Goal: Task Accomplishment & Management: Use online tool/utility

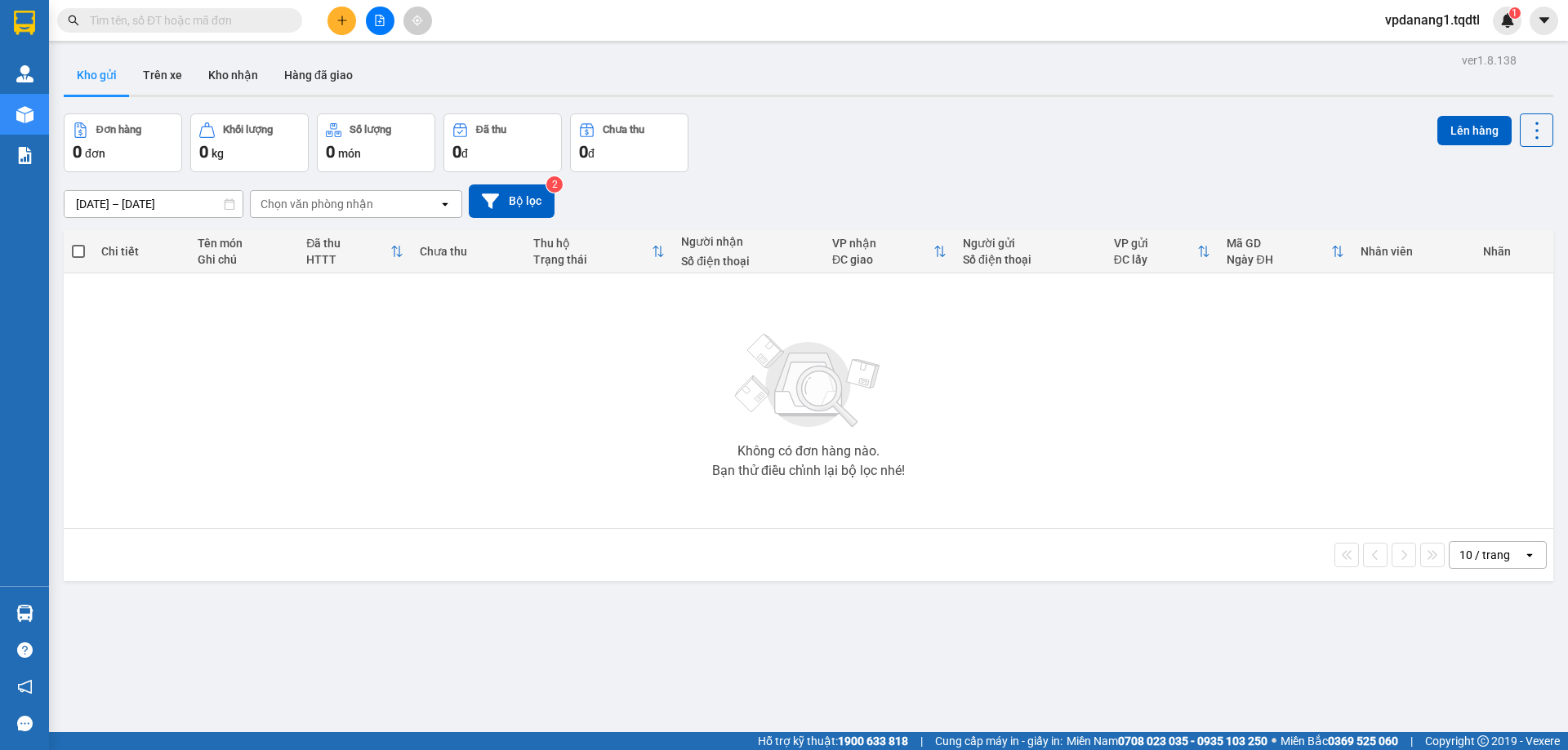
click at [372, 23] on button at bounding box center [380, 21] width 28 height 28
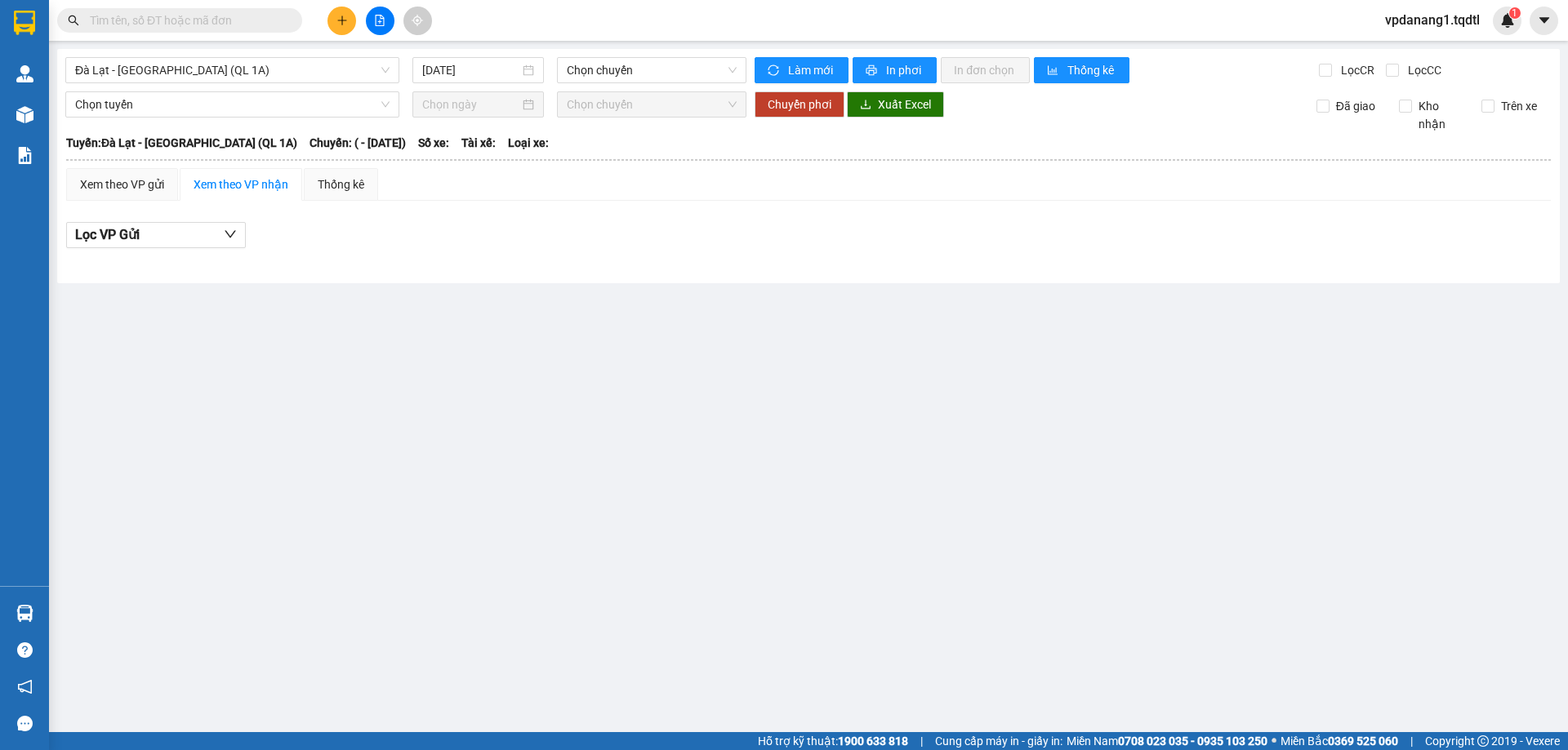
click at [212, 67] on span "Đà Lạt - [GEOGRAPHIC_DATA] (QL 1A)" at bounding box center [231, 70] width 314 height 24
click at [223, 20] on input "text" at bounding box center [186, 20] width 193 height 18
click at [225, 70] on span "Đà Lạt - [GEOGRAPHIC_DATA] (QL 1A)" at bounding box center [231, 70] width 314 height 24
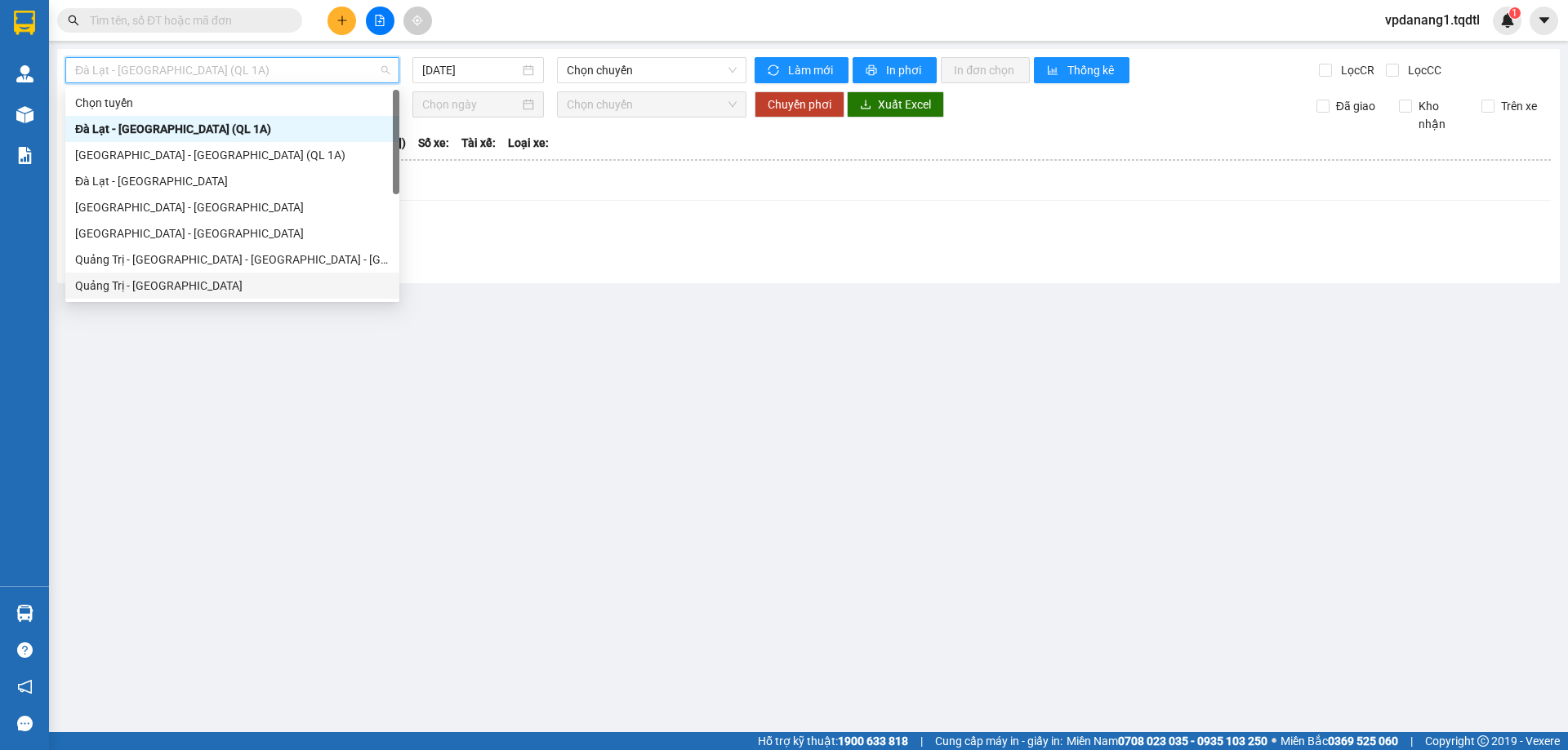
click at [185, 285] on div "Quảng Trị - [GEOGRAPHIC_DATA]" at bounding box center [231, 286] width 314 height 18
type input "[DATE]"
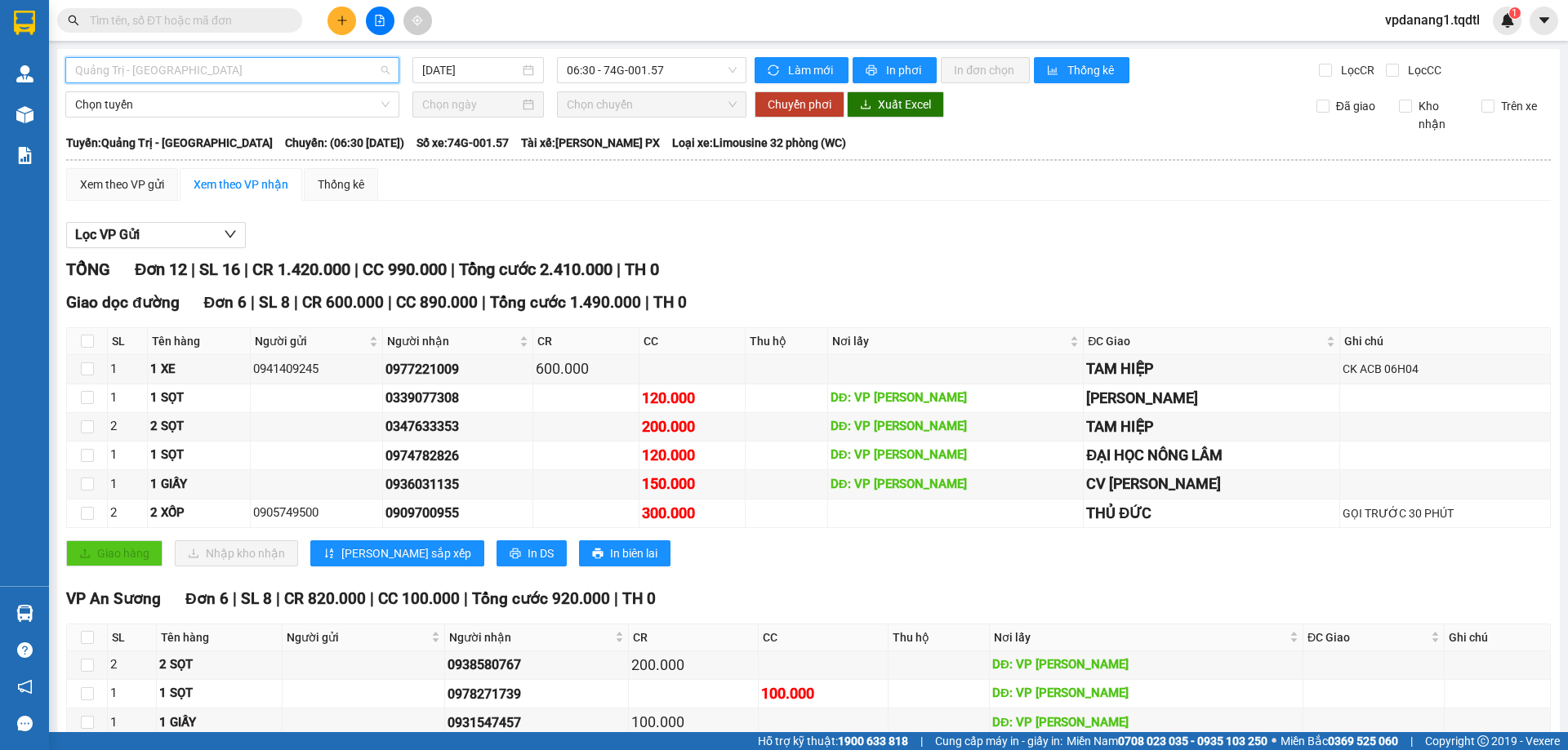
click at [234, 68] on span "Quảng Trị - [GEOGRAPHIC_DATA]" at bounding box center [231, 70] width 314 height 24
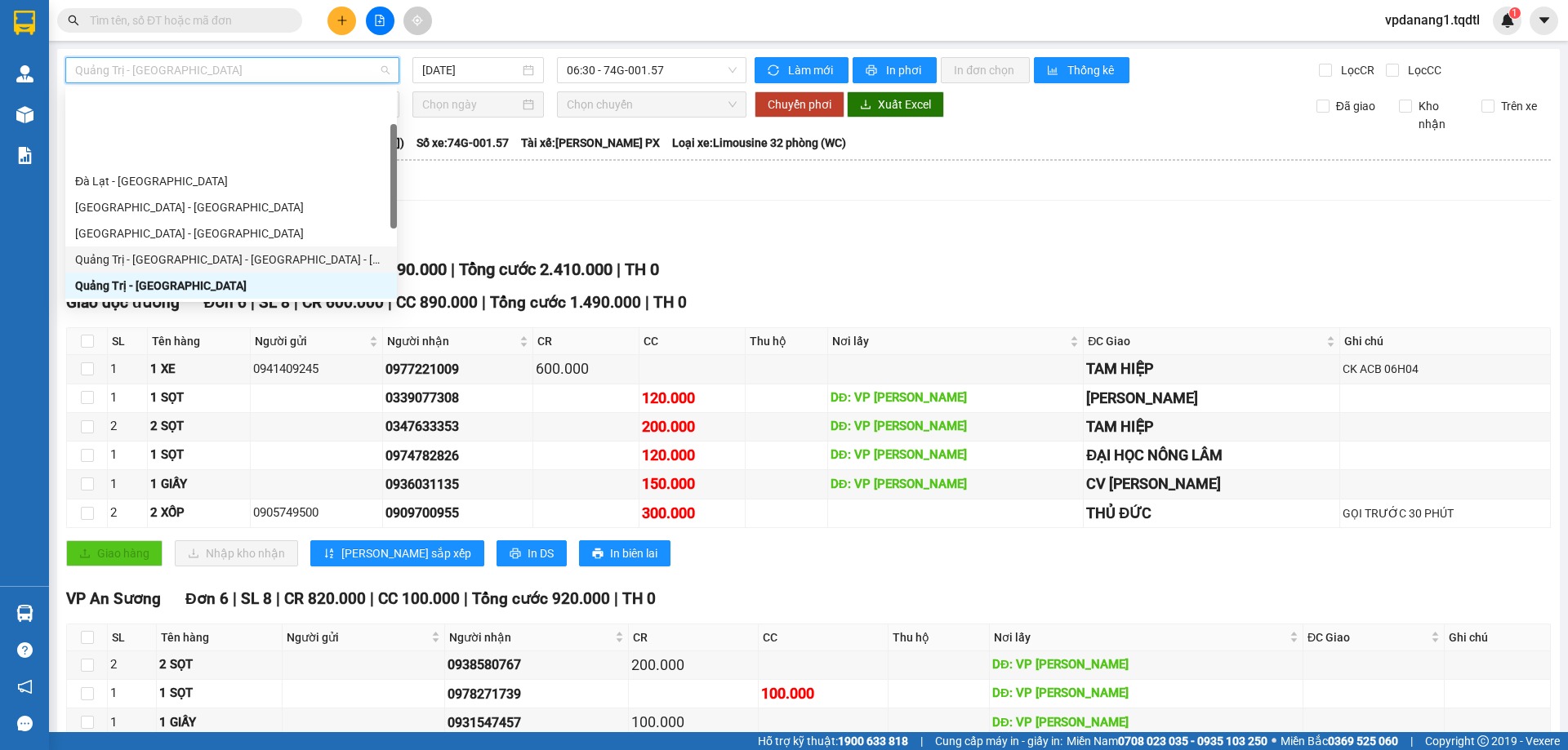
scroll to position [82, 0]
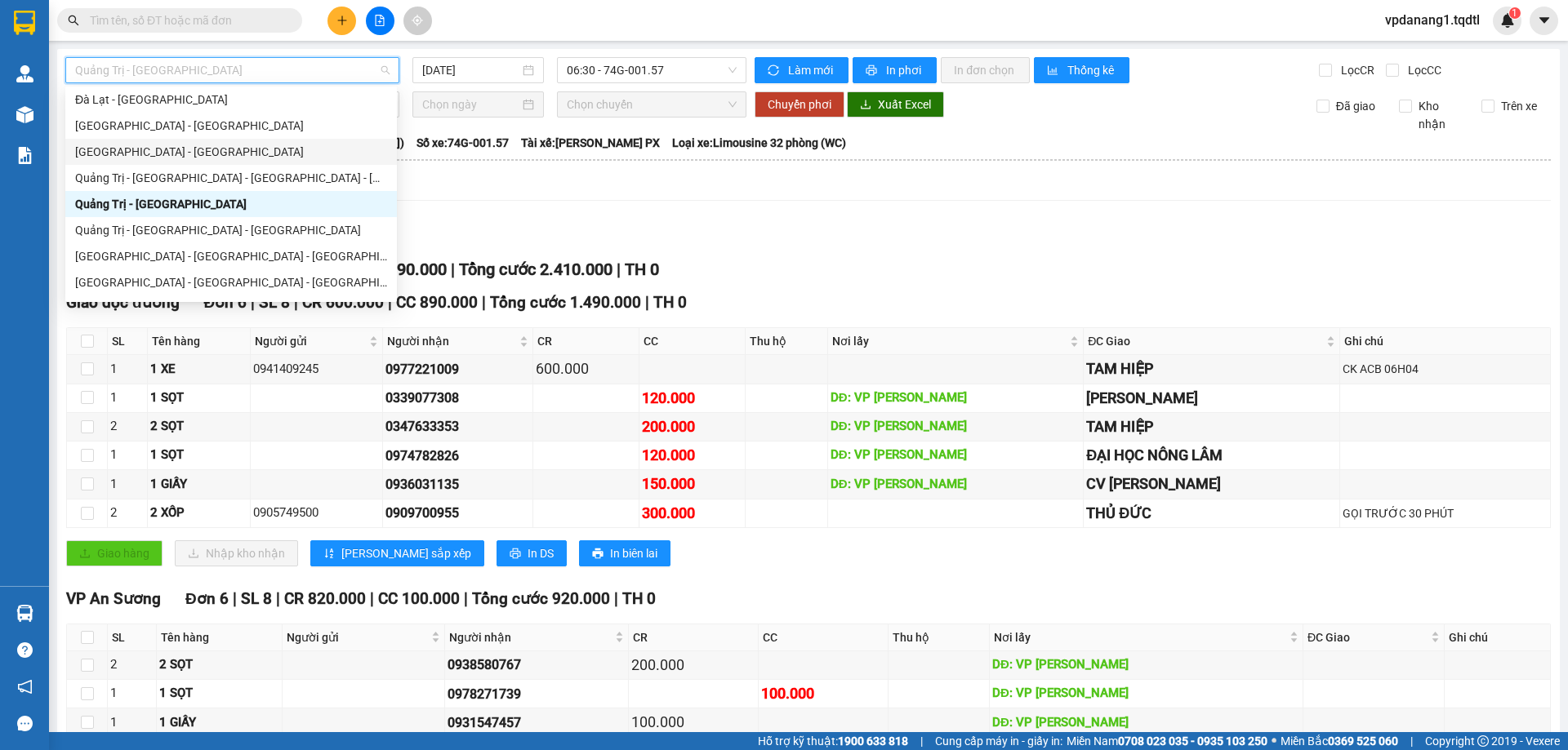
click at [176, 153] on div "[GEOGRAPHIC_DATA] - [GEOGRAPHIC_DATA]" at bounding box center [231, 151] width 312 height 18
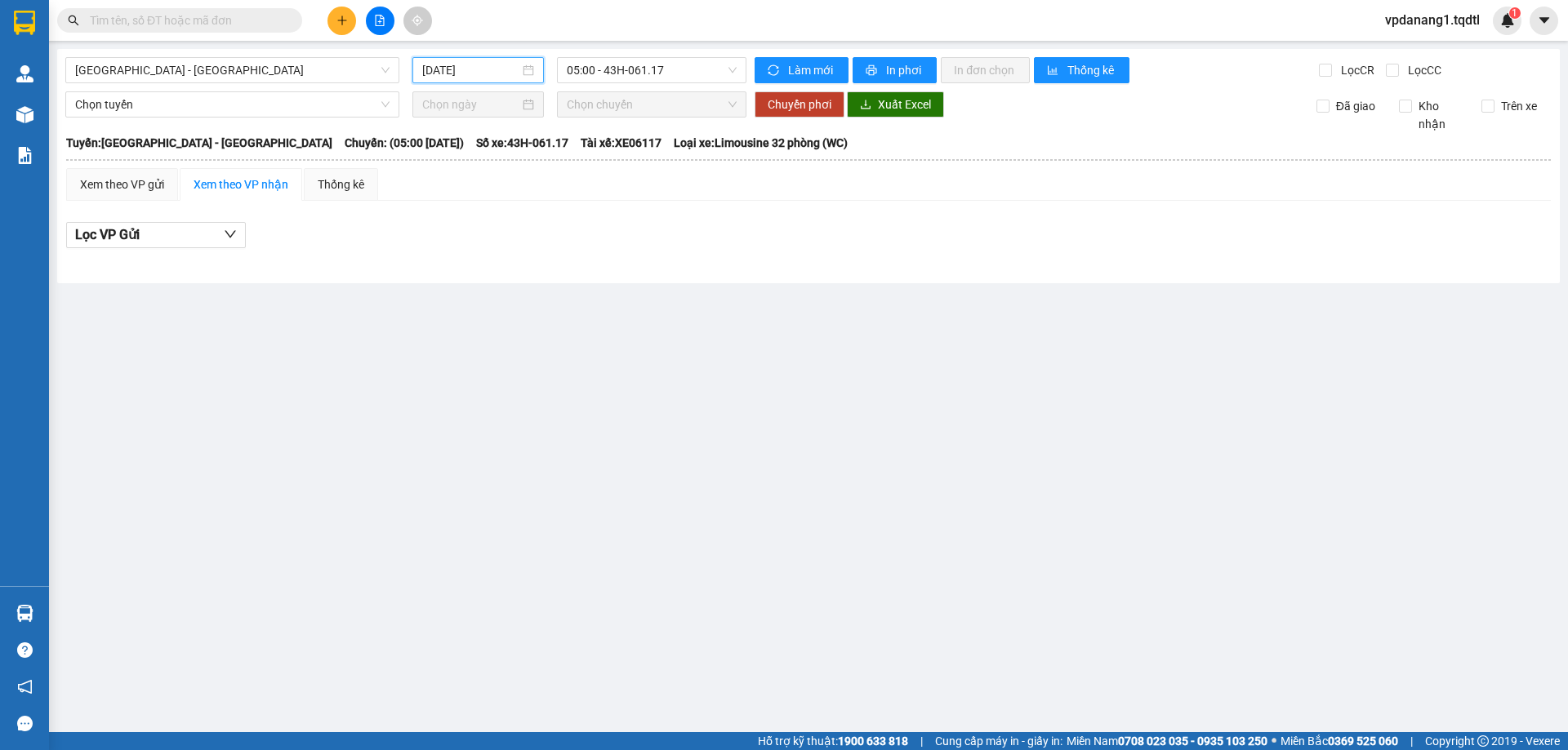
click at [486, 65] on input "[DATE]" at bounding box center [471, 70] width 97 height 18
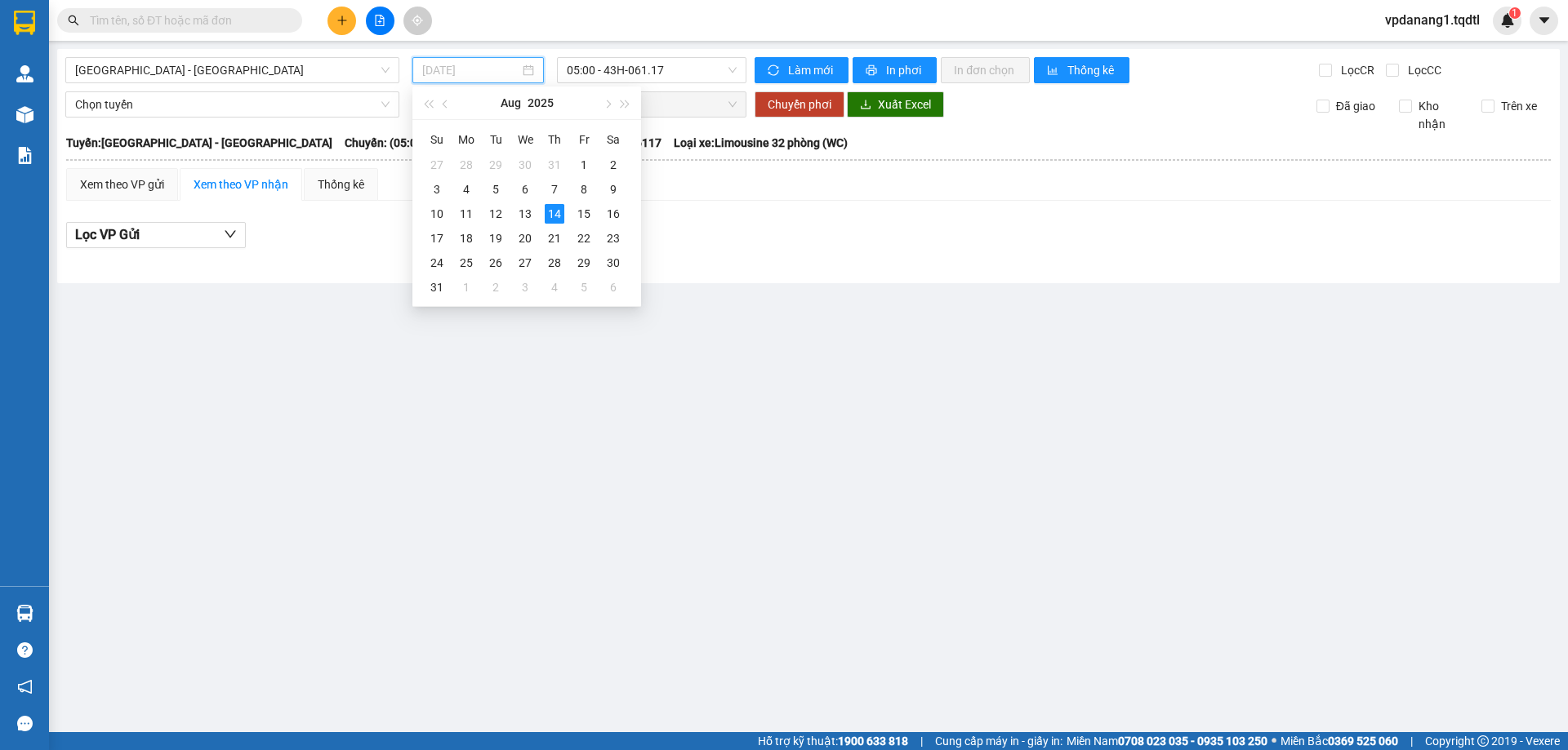
click at [526, 212] on div "13" at bounding box center [525, 213] width 20 height 20
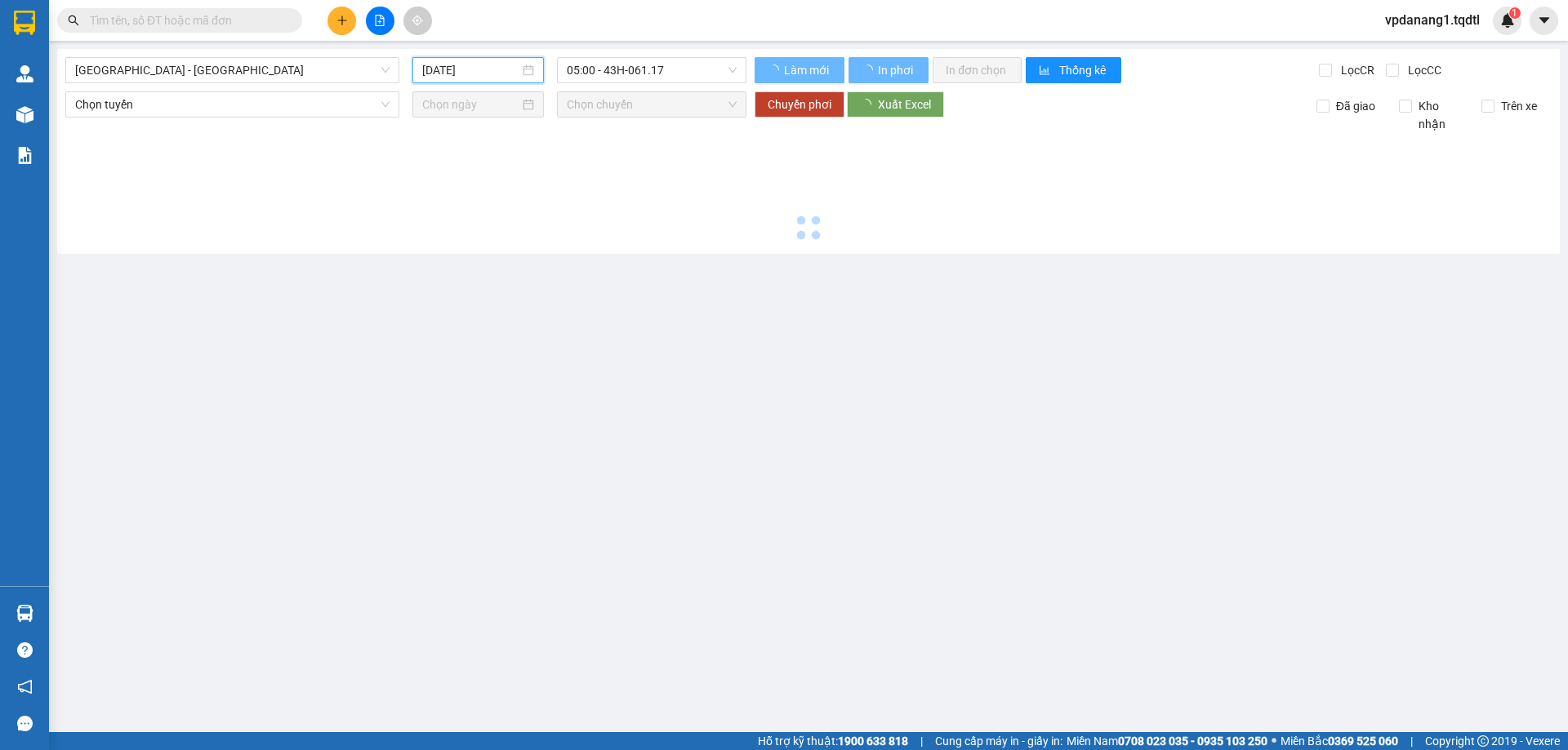
type input "[DATE]"
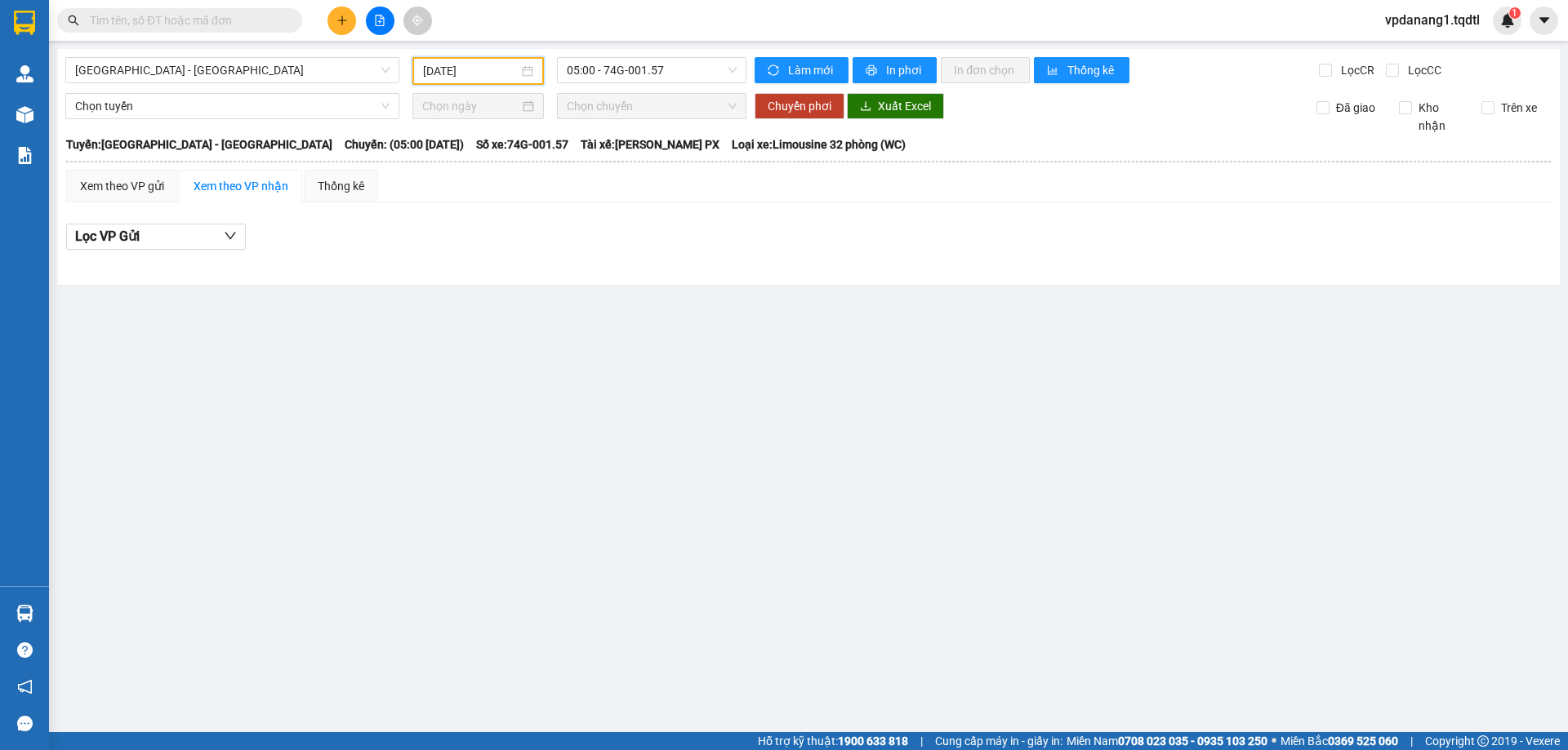
click at [674, 71] on span "05:00 - 74G-001.57" at bounding box center [651, 70] width 170 height 24
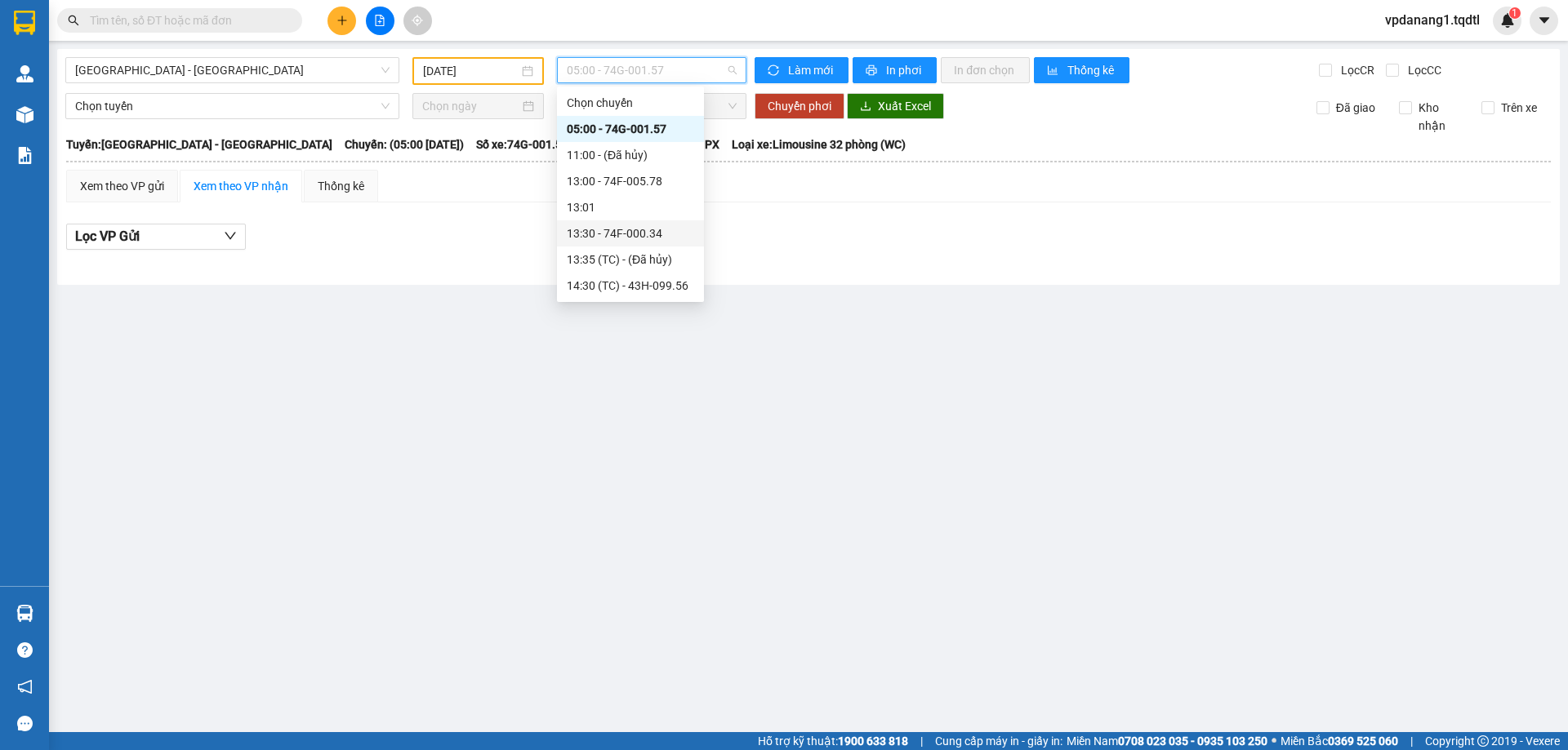
click at [665, 231] on div "13:30 - 74F-000.34" at bounding box center [630, 233] width 127 height 18
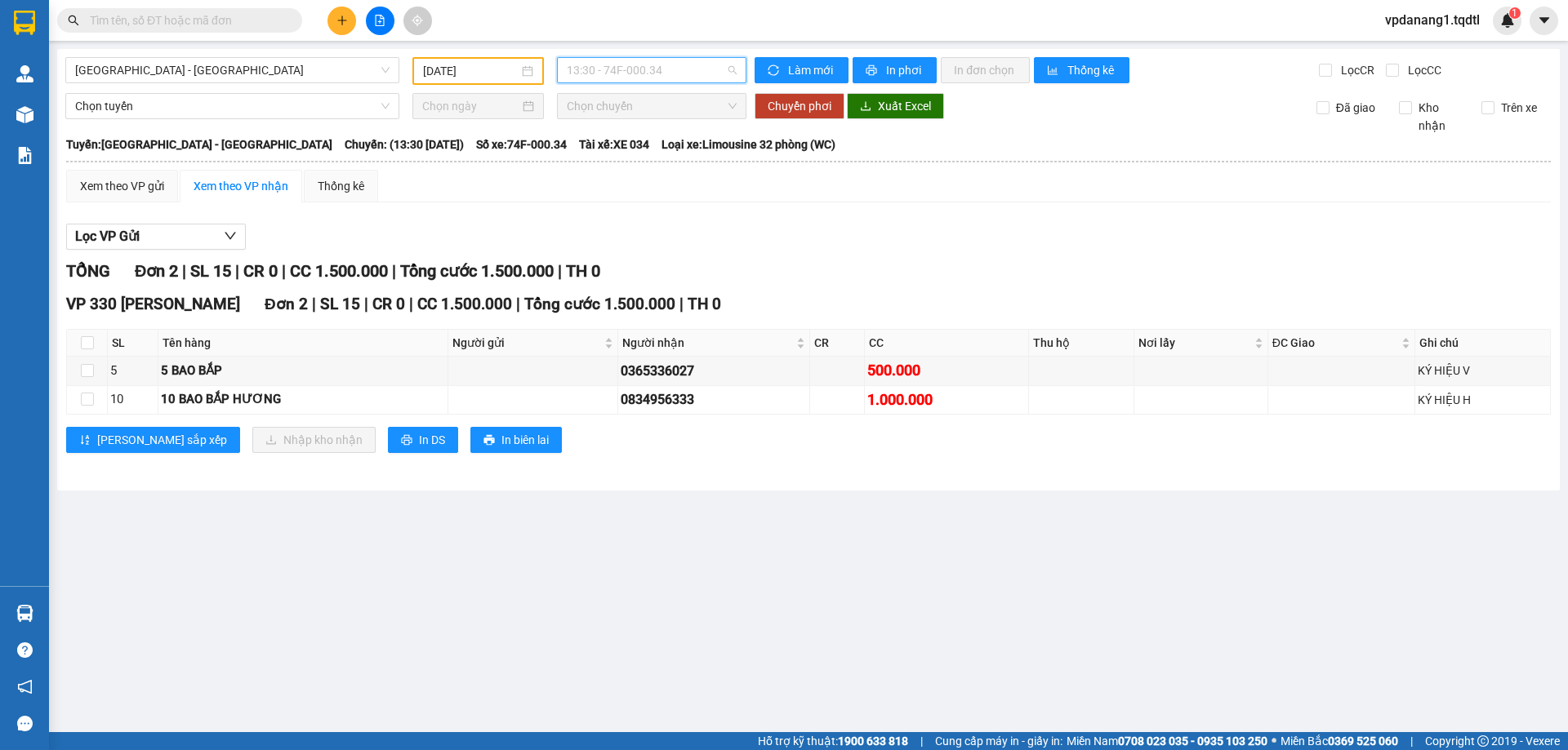
click at [680, 62] on span "13:30 - 74F-000.34" at bounding box center [651, 70] width 170 height 24
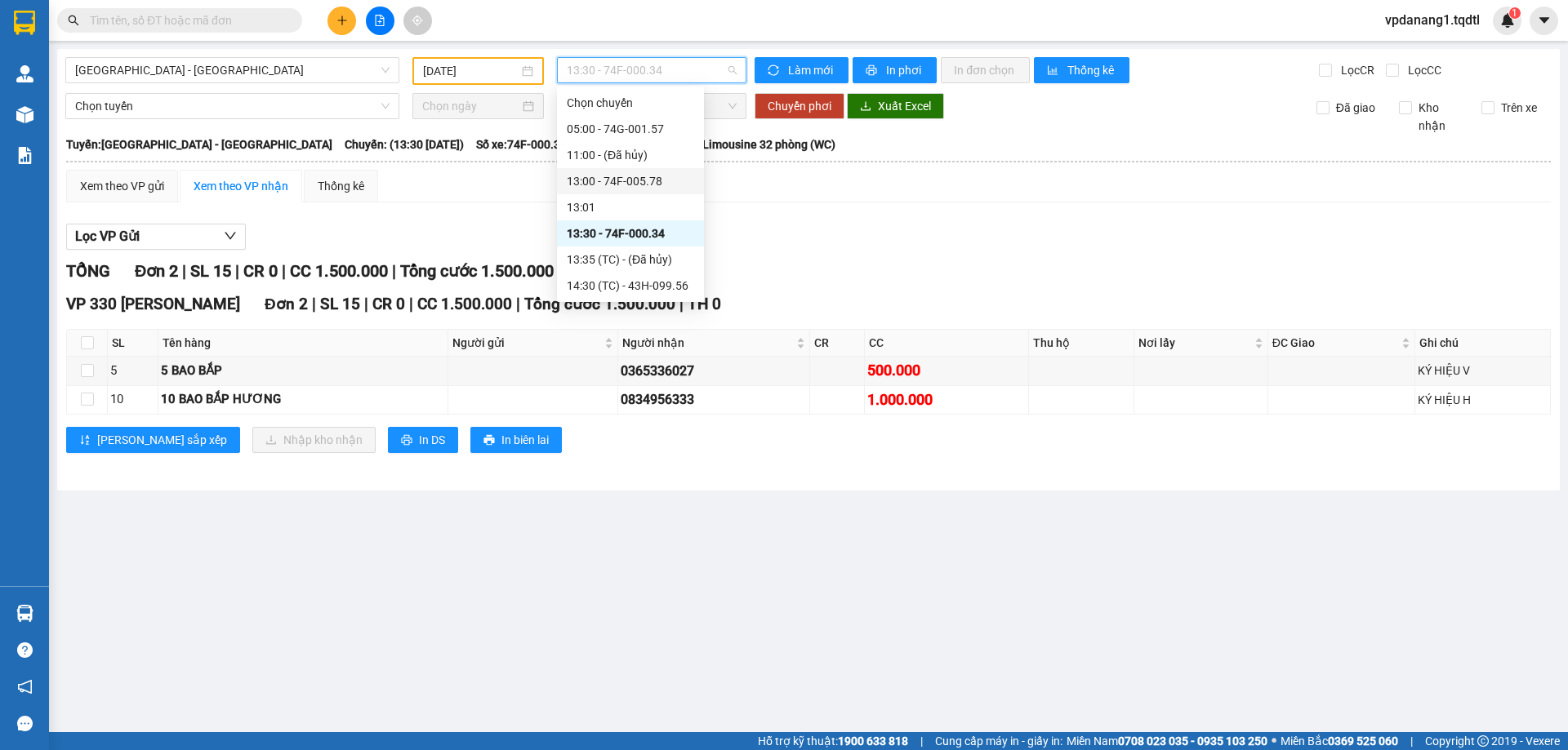
click at [662, 181] on div "13:00 - 74F-005.78" at bounding box center [630, 181] width 127 height 18
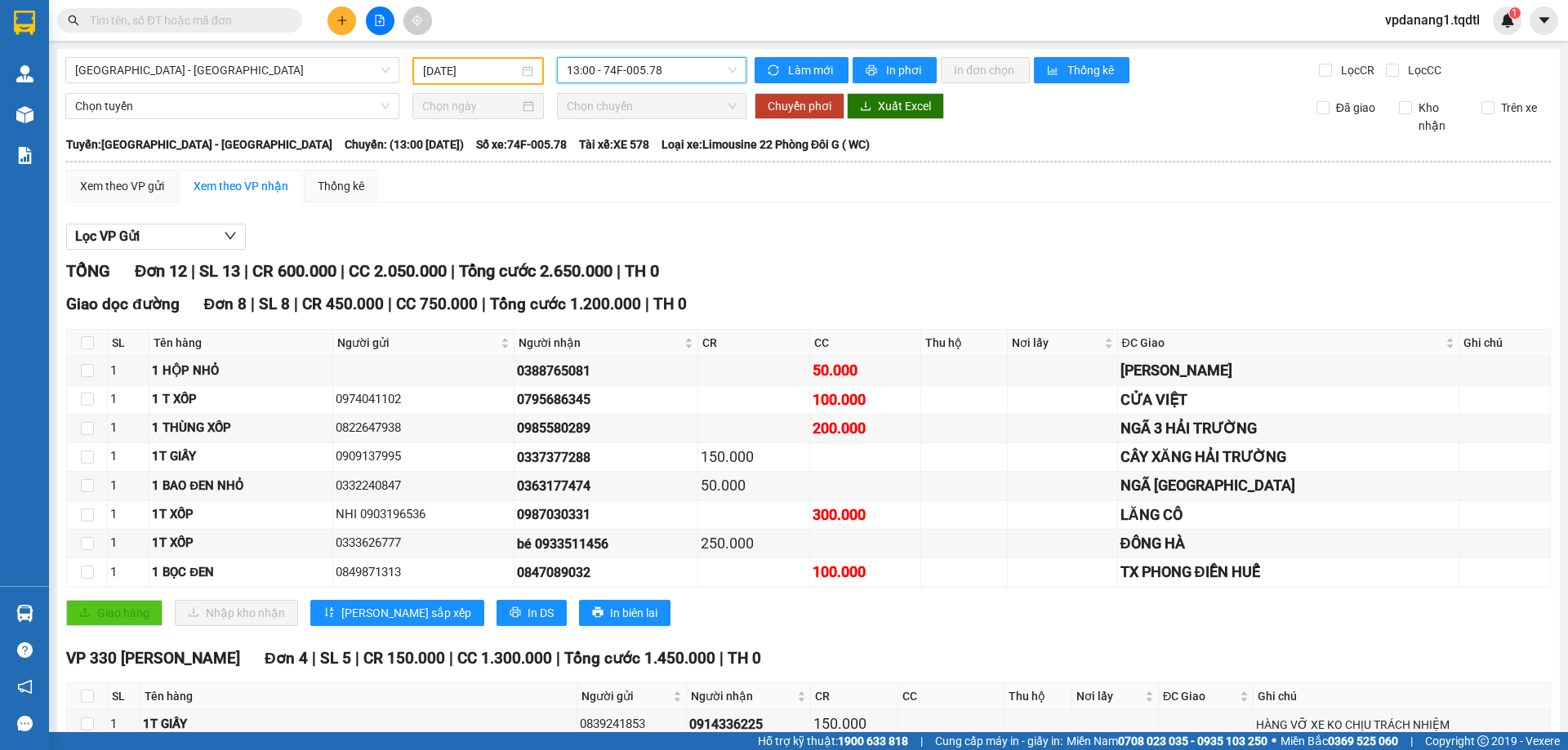
scroll to position [177, 0]
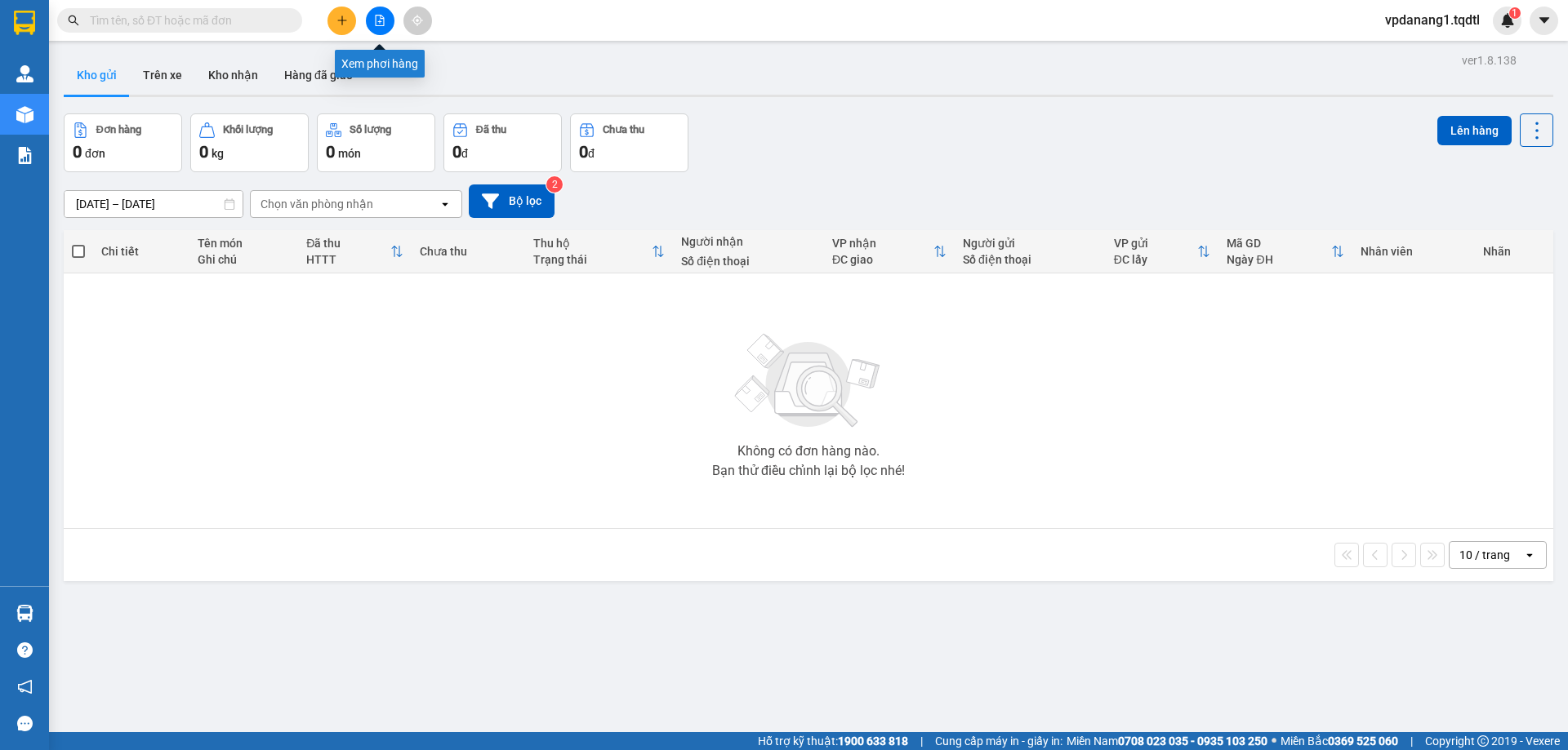
click at [375, 26] on button at bounding box center [380, 21] width 28 height 28
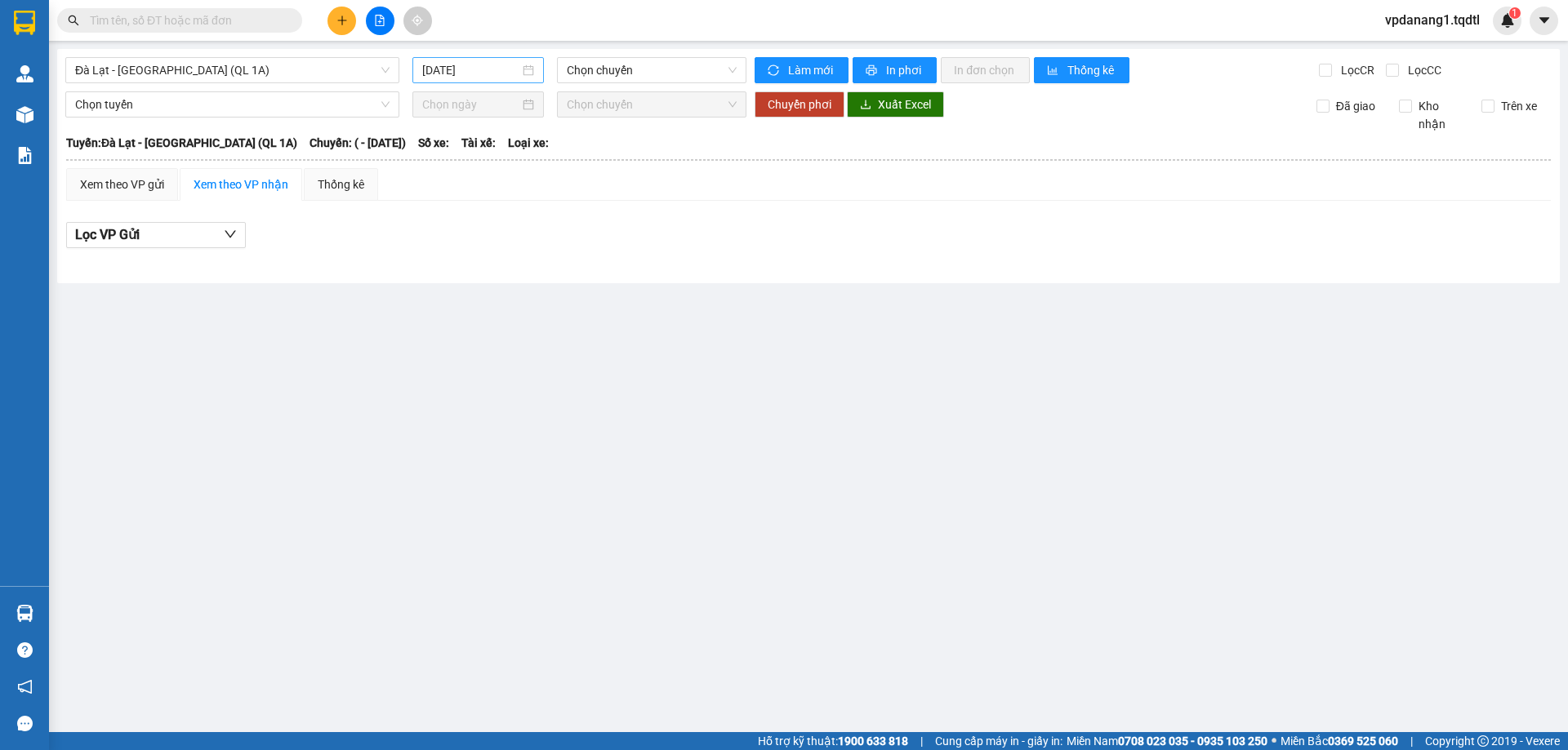
click at [477, 71] on input "14/08/2025" at bounding box center [471, 70] width 97 height 18
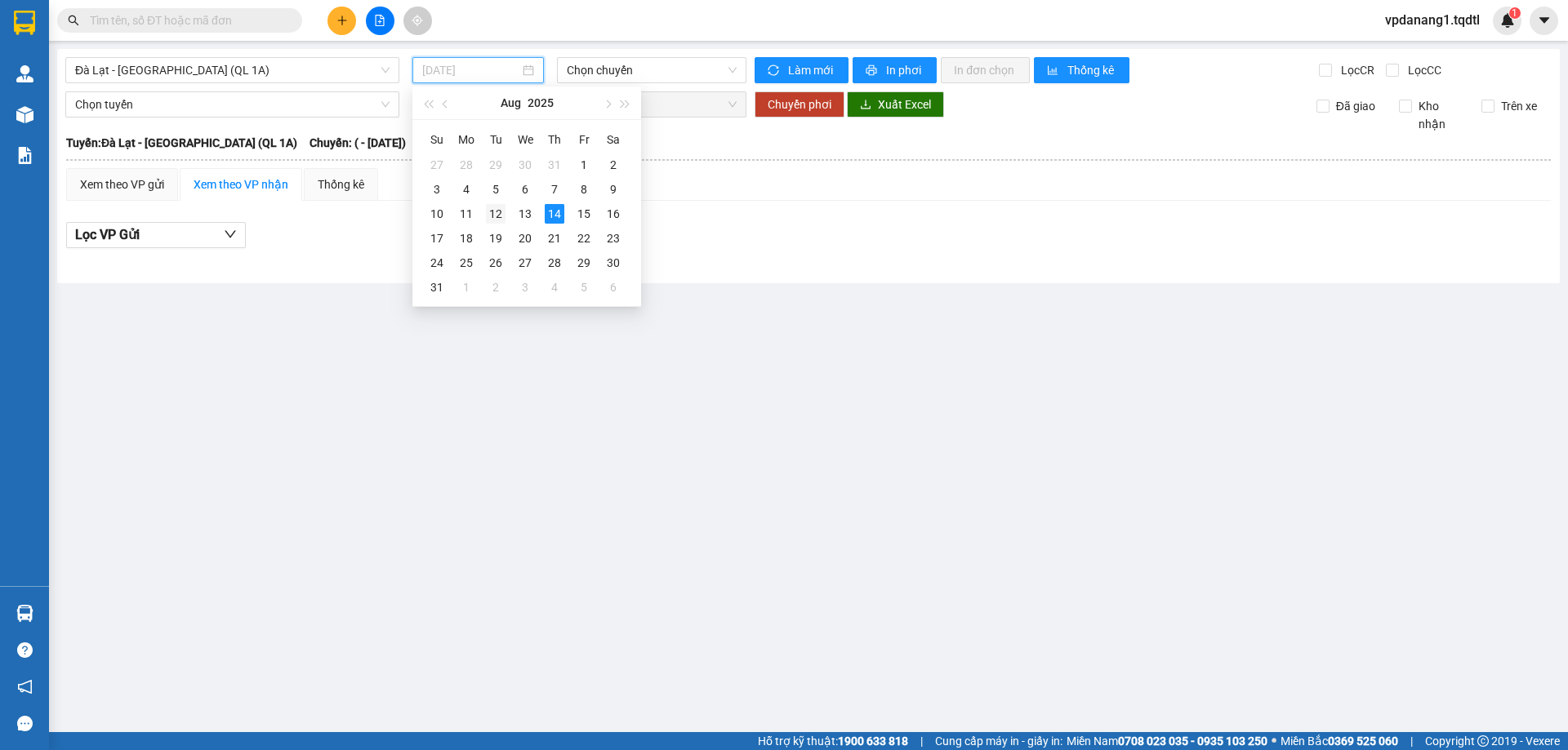
click at [503, 212] on div "12" at bounding box center [496, 213] width 20 height 20
type input "12/08/2025"
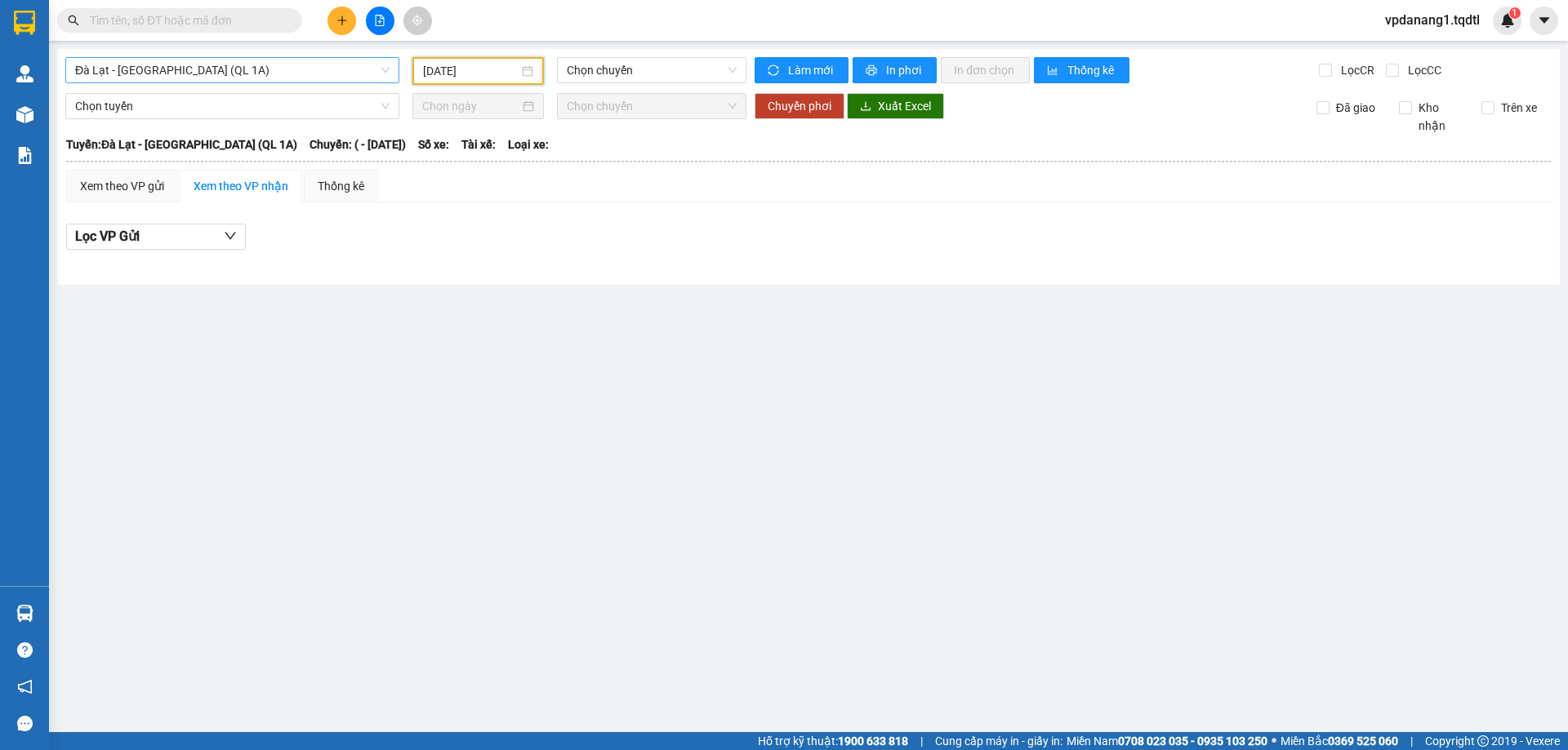
click at [231, 77] on span "Đà Lạt - [GEOGRAPHIC_DATA] (QL 1A)" at bounding box center [231, 70] width 314 height 24
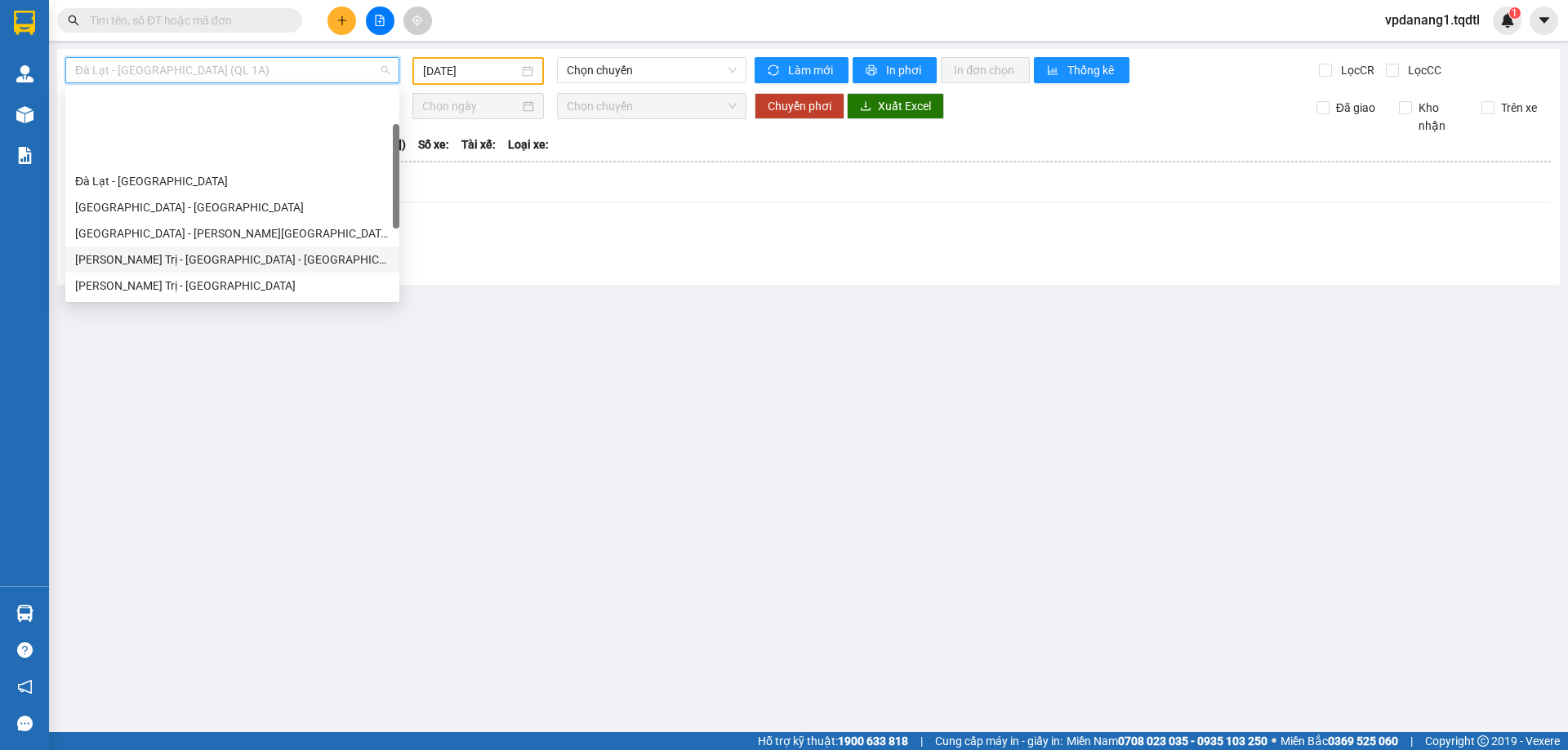
scroll to position [82, 0]
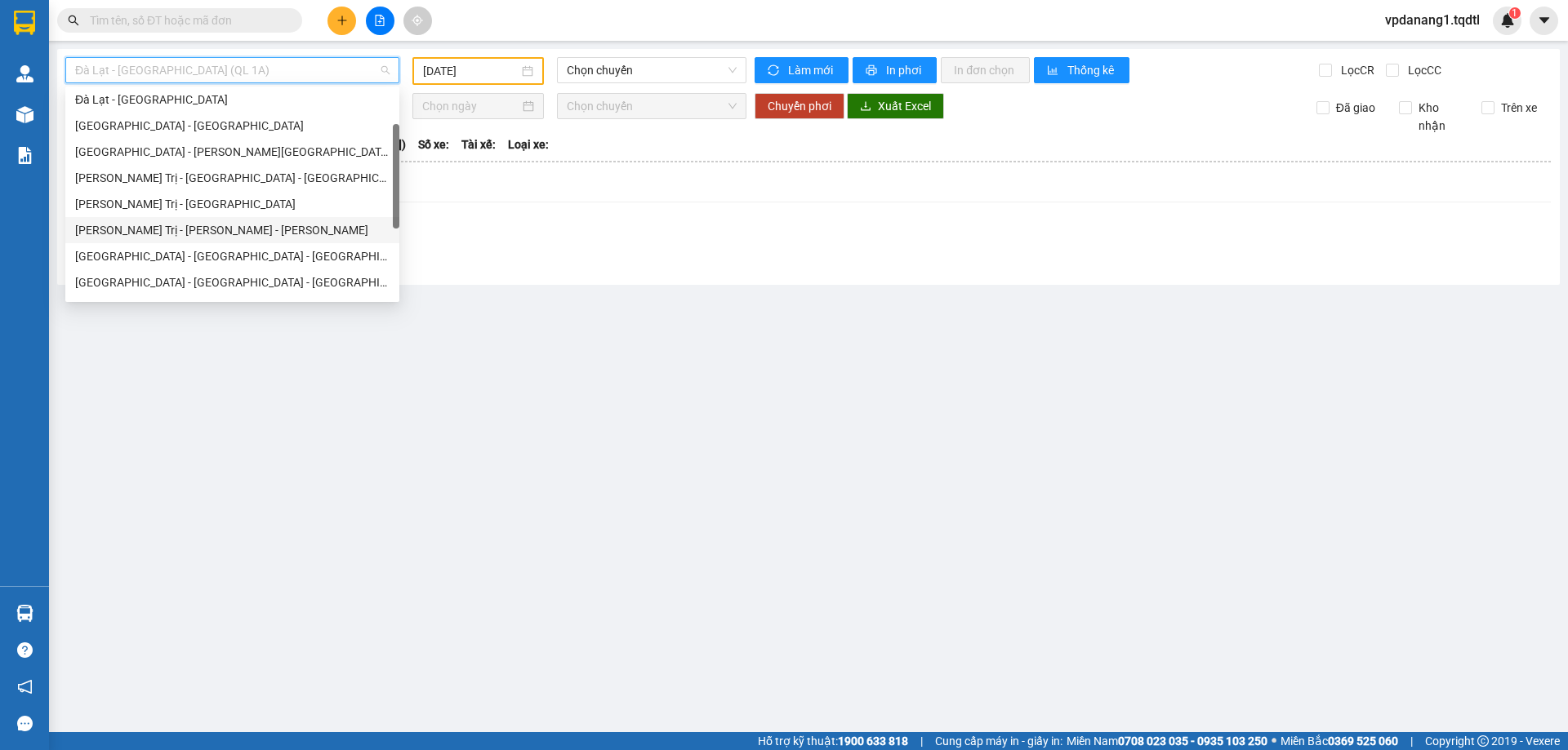
click at [228, 230] on div "Quảng Trị - [GEOGRAPHIC_DATA] - [GEOGRAPHIC_DATA]" at bounding box center [231, 230] width 314 height 18
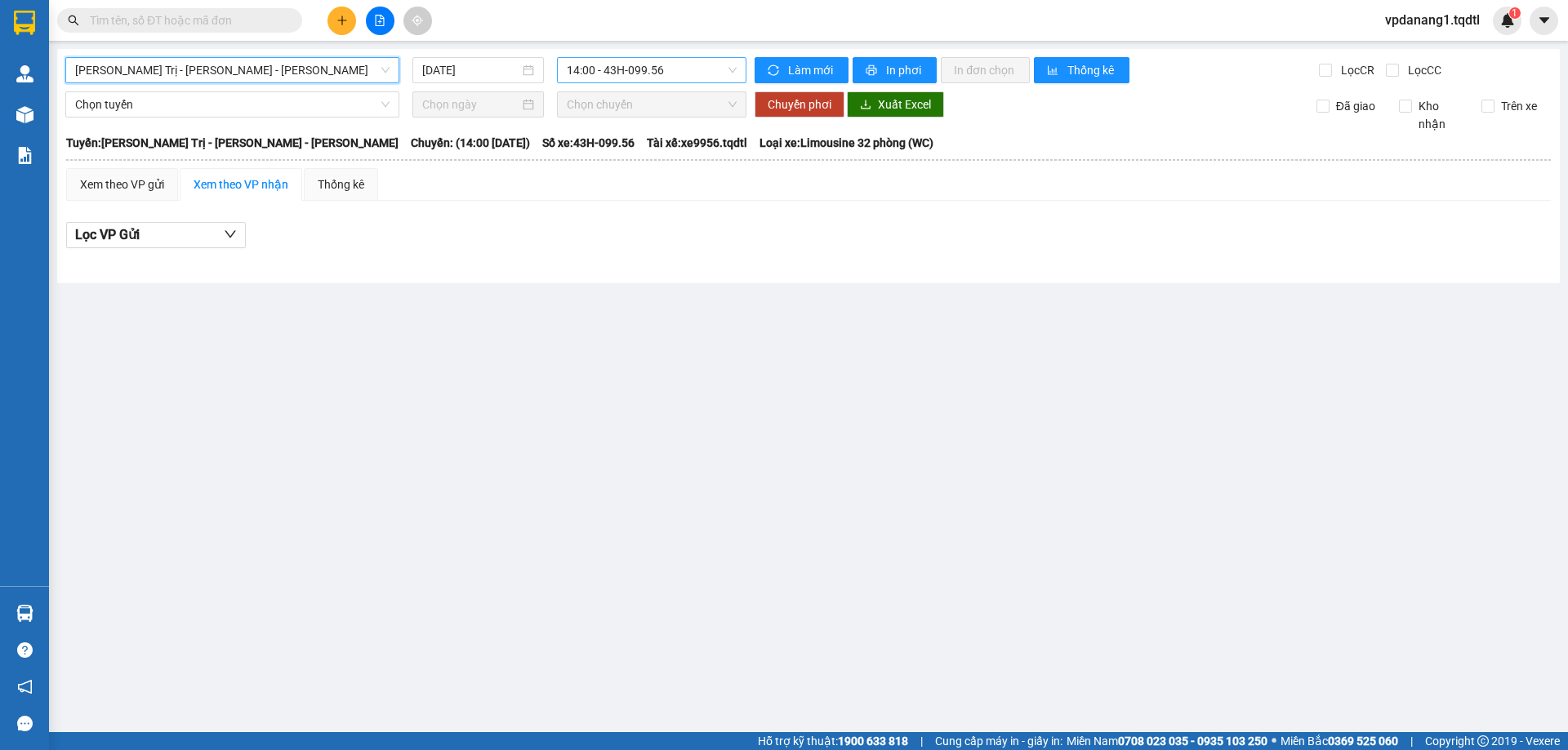
click at [585, 79] on span "14:00 - 43H-099.56" at bounding box center [651, 70] width 170 height 24
drag, startPoint x: 546, startPoint y: 274, endPoint x: 526, endPoint y: 254, distance: 28.3
click at [546, 273] on div "Quảng Trị - Bình Dương - Bình Phước 14/08/2025 14:00 - 43H-099.56 Làm mới In ph…" at bounding box center [808, 166] width 1503 height 234
click at [424, 64] on input "[DATE]" at bounding box center [471, 70] width 97 height 18
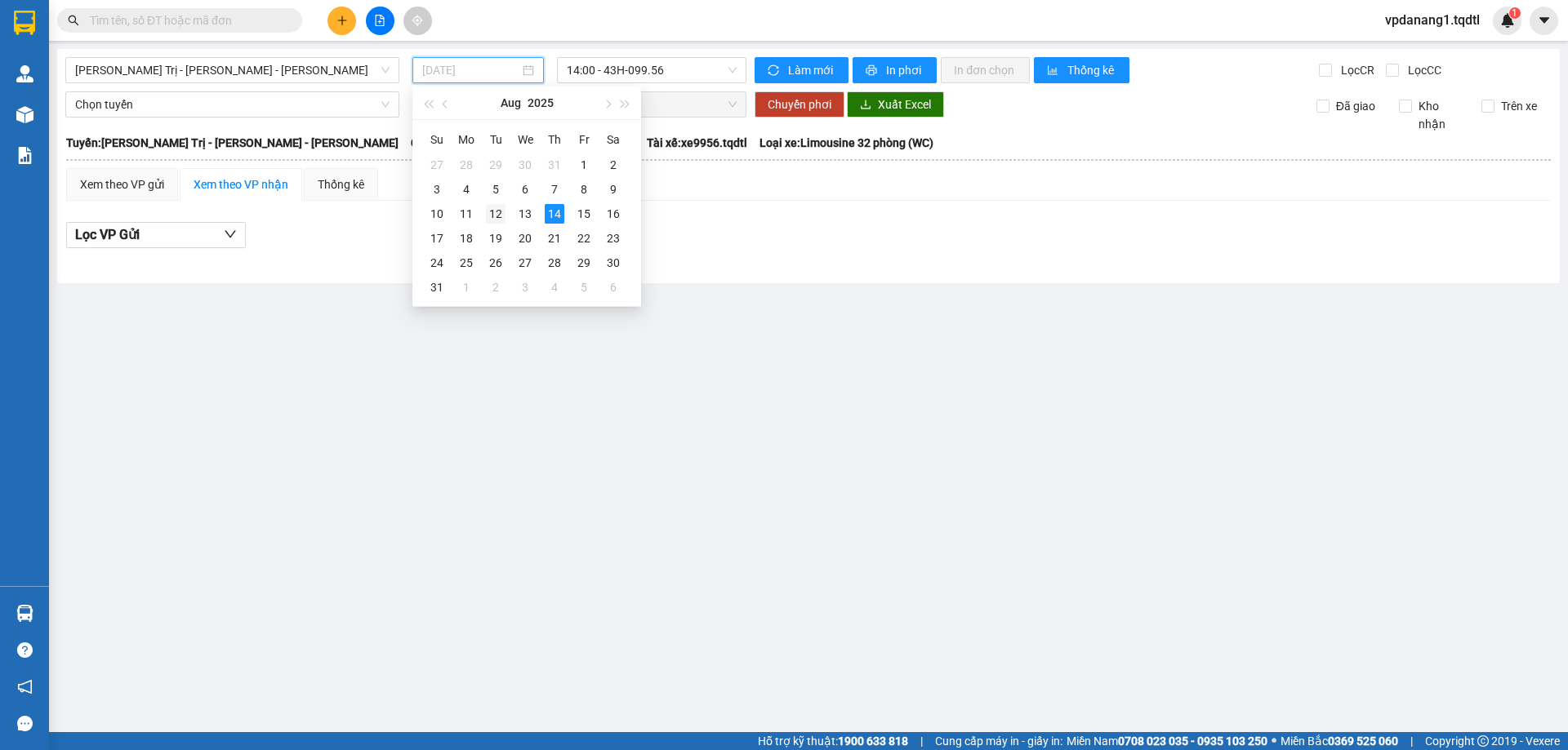
click at [488, 210] on div "12" at bounding box center [496, 213] width 20 height 20
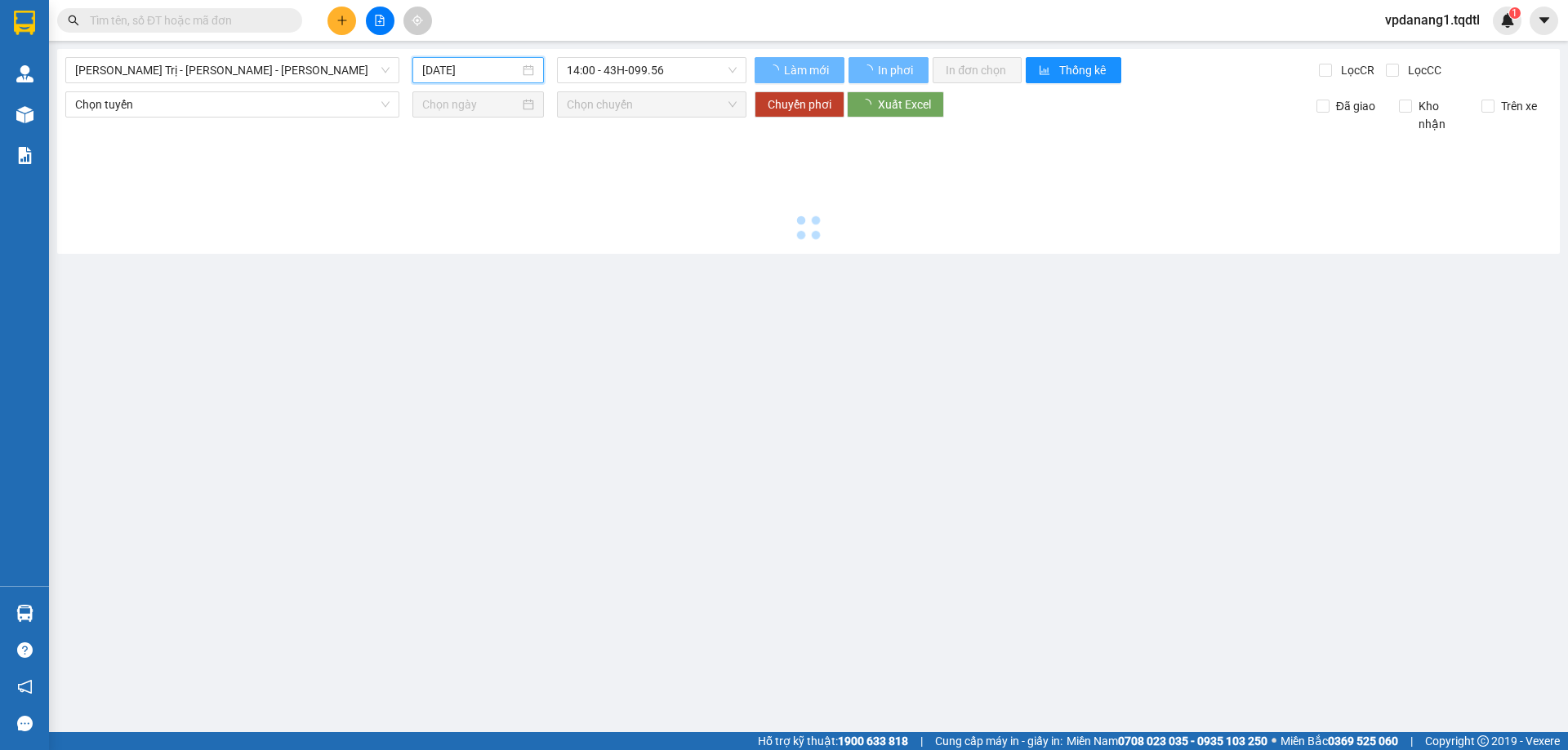
type input "12/08/2025"
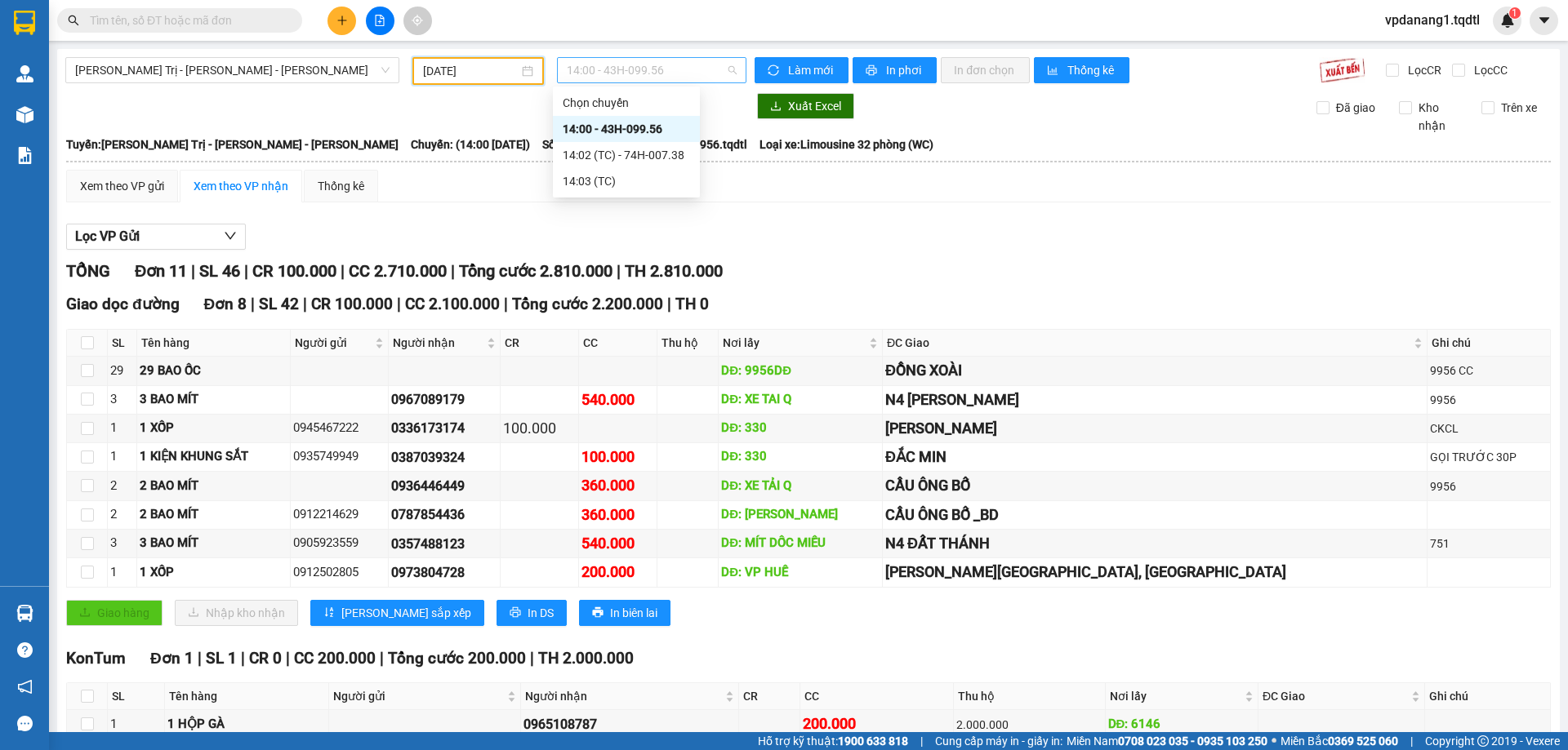
click at [590, 75] on span "14:00 - 43H-099.56" at bounding box center [651, 70] width 170 height 24
click at [472, 182] on div "Xem theo VP gửi Xem theo VP nhận Thống kê" at bounding box center [808, 186] width 1485 height 33
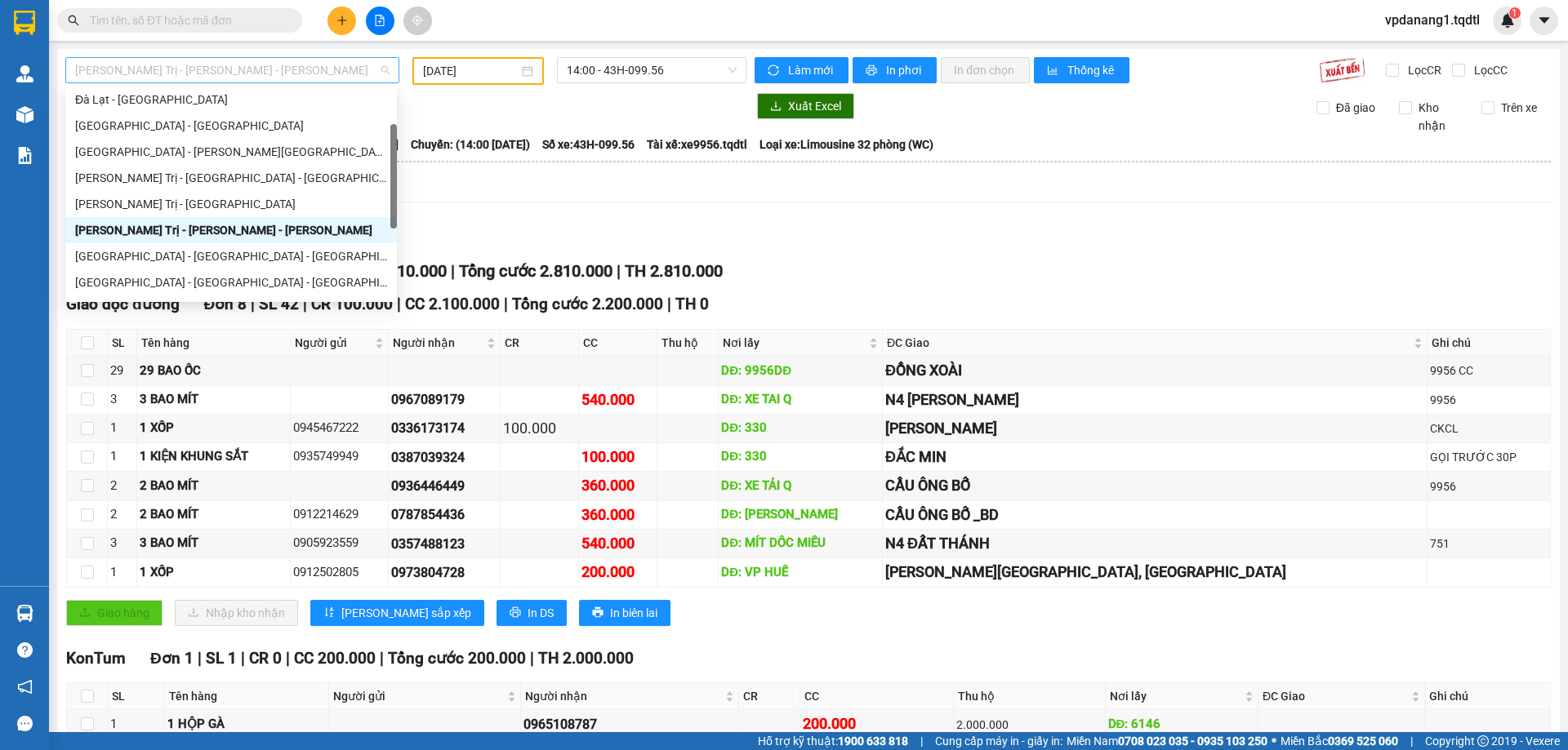
click at [232, 81] on span "Quảng Trị - [GEOGRAPHIC_DATA] - [GEOGRAPHIC_DATA]" at bounding box center [231, 70] width 314 height 24
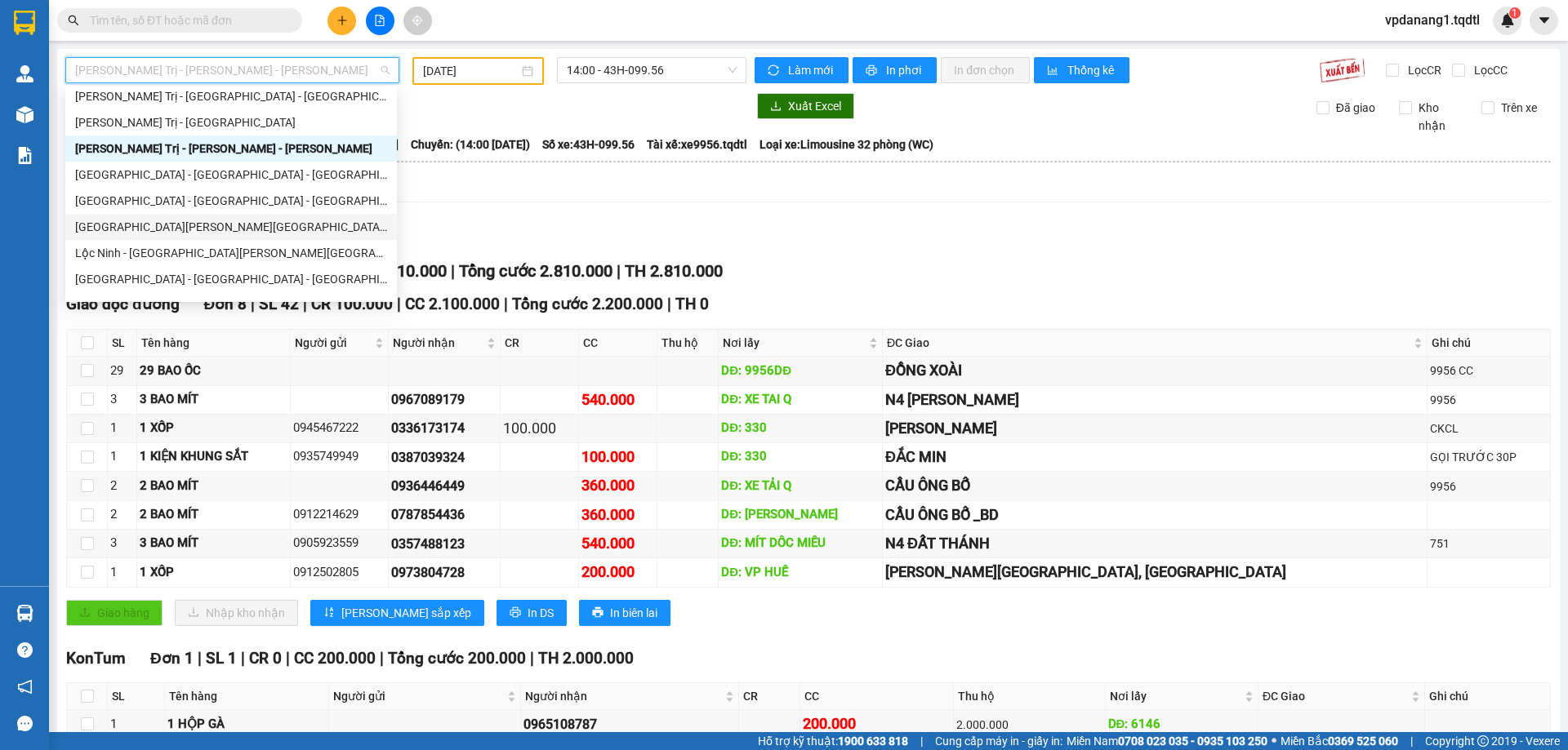
click at [235, 229] on div "[GEOGRAPHIC_DATA] - [GEOGRAPHIC_DATA] - [GEOGRAPHIC_DATA] - [GEOGRAPHIC_DATA]" at bounding box center [231, 226] width 312 height 18
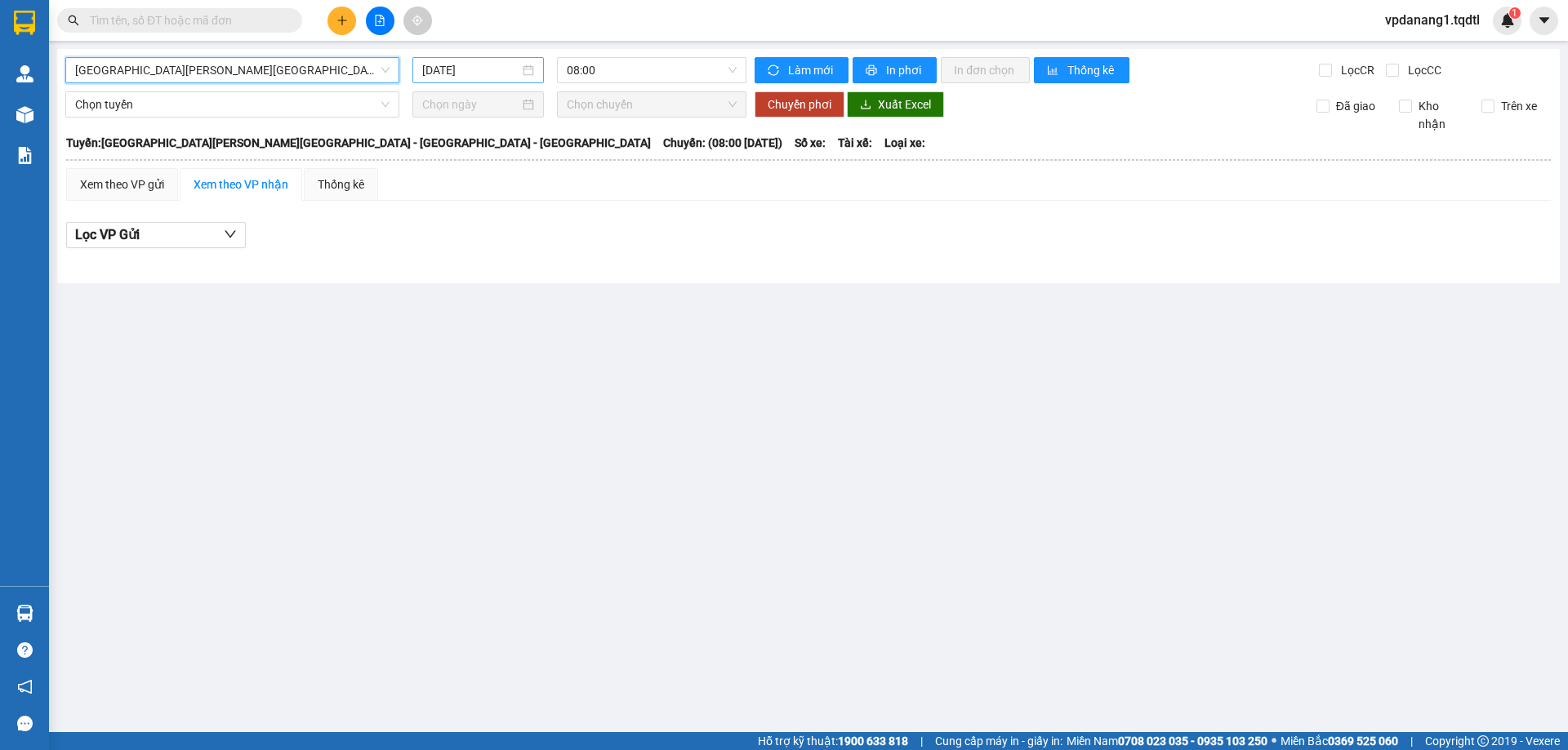
click at [457, 71] on input "[DATE]" at bounding box center [471, 70] width 97 height 18
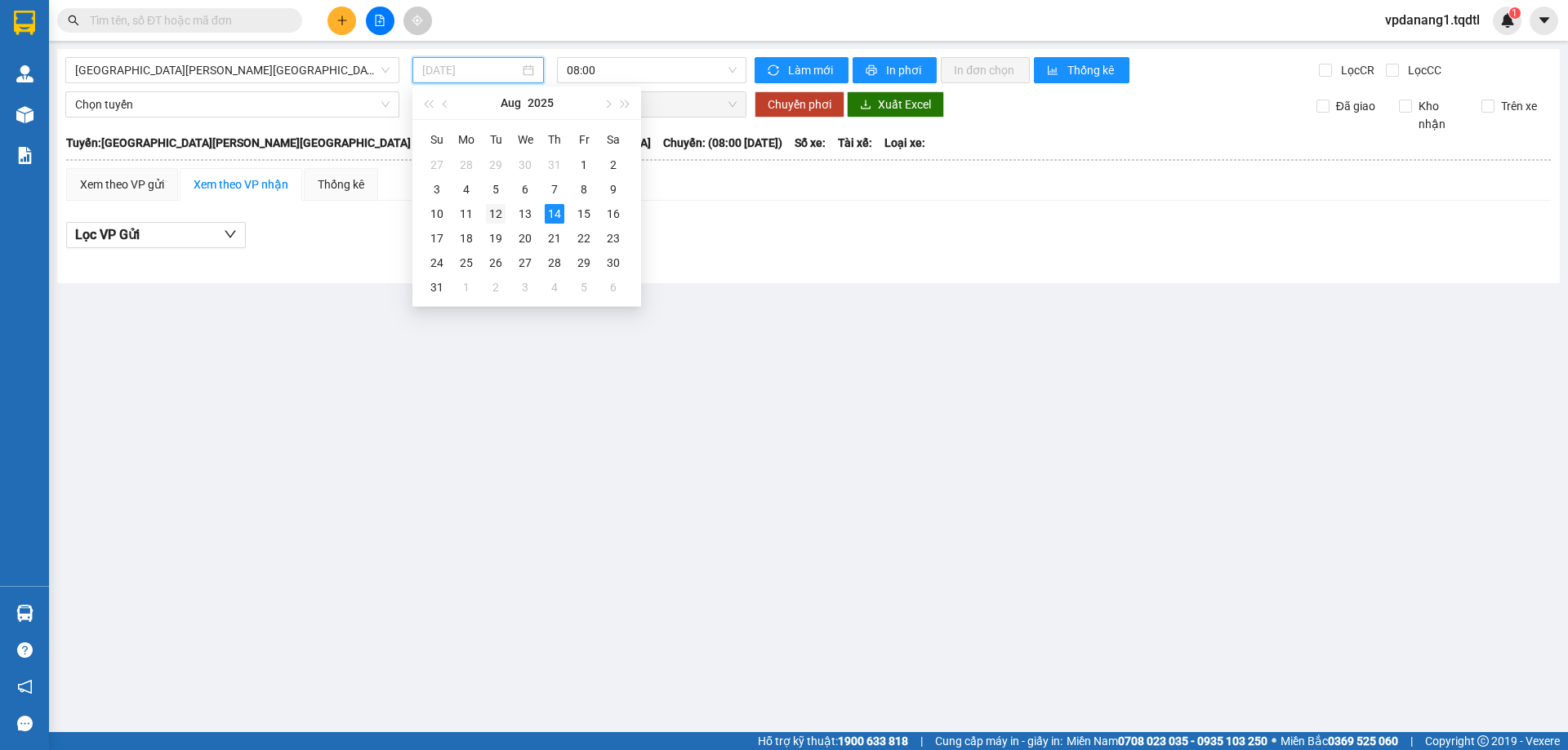
click at [489, 212] on div "12" at bounding box center [496, 213] width 20 height 20
type input "12/08/2025"
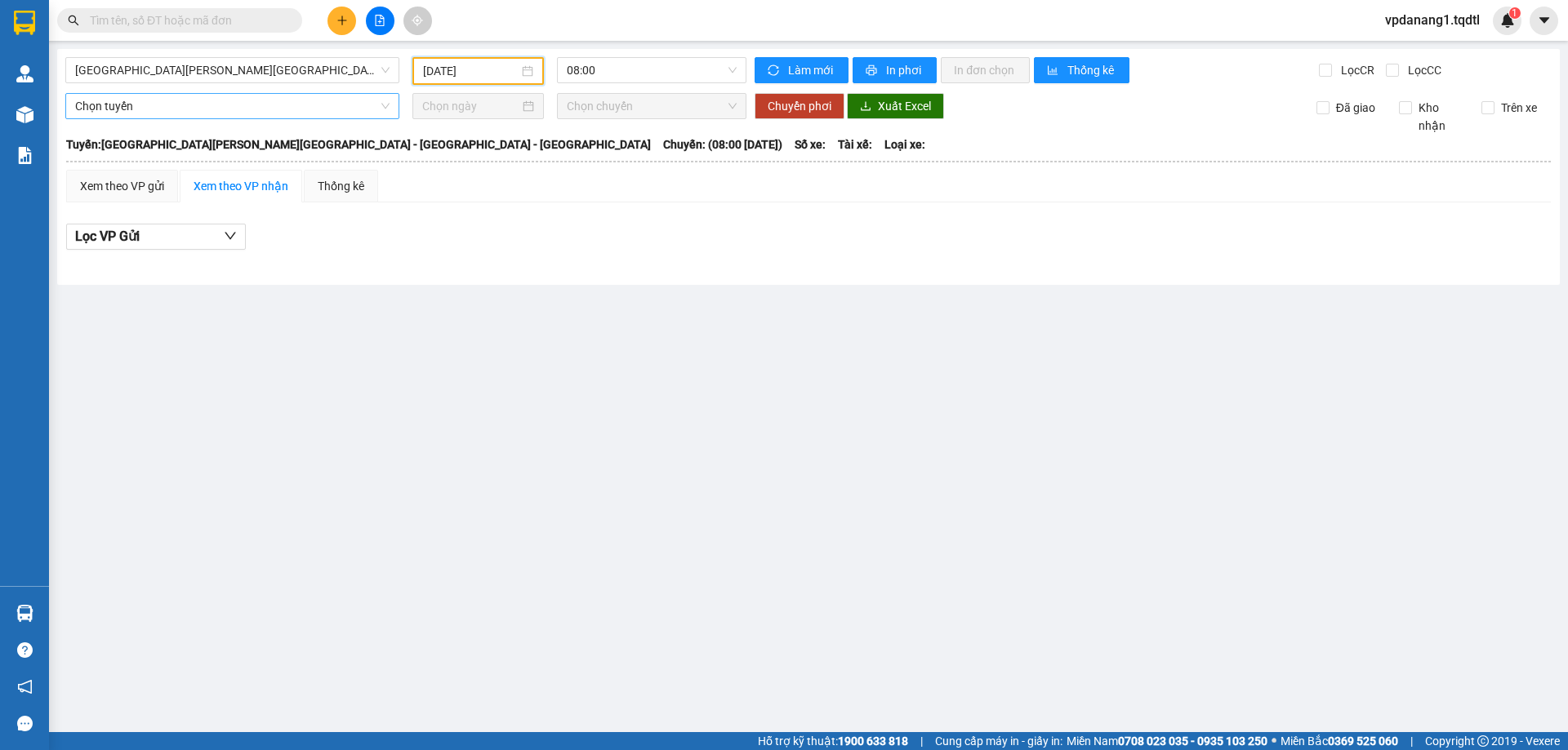
click at [302, 107] on span "Chọn tuyến" at bounding box center [231, 106] width 314 height 24
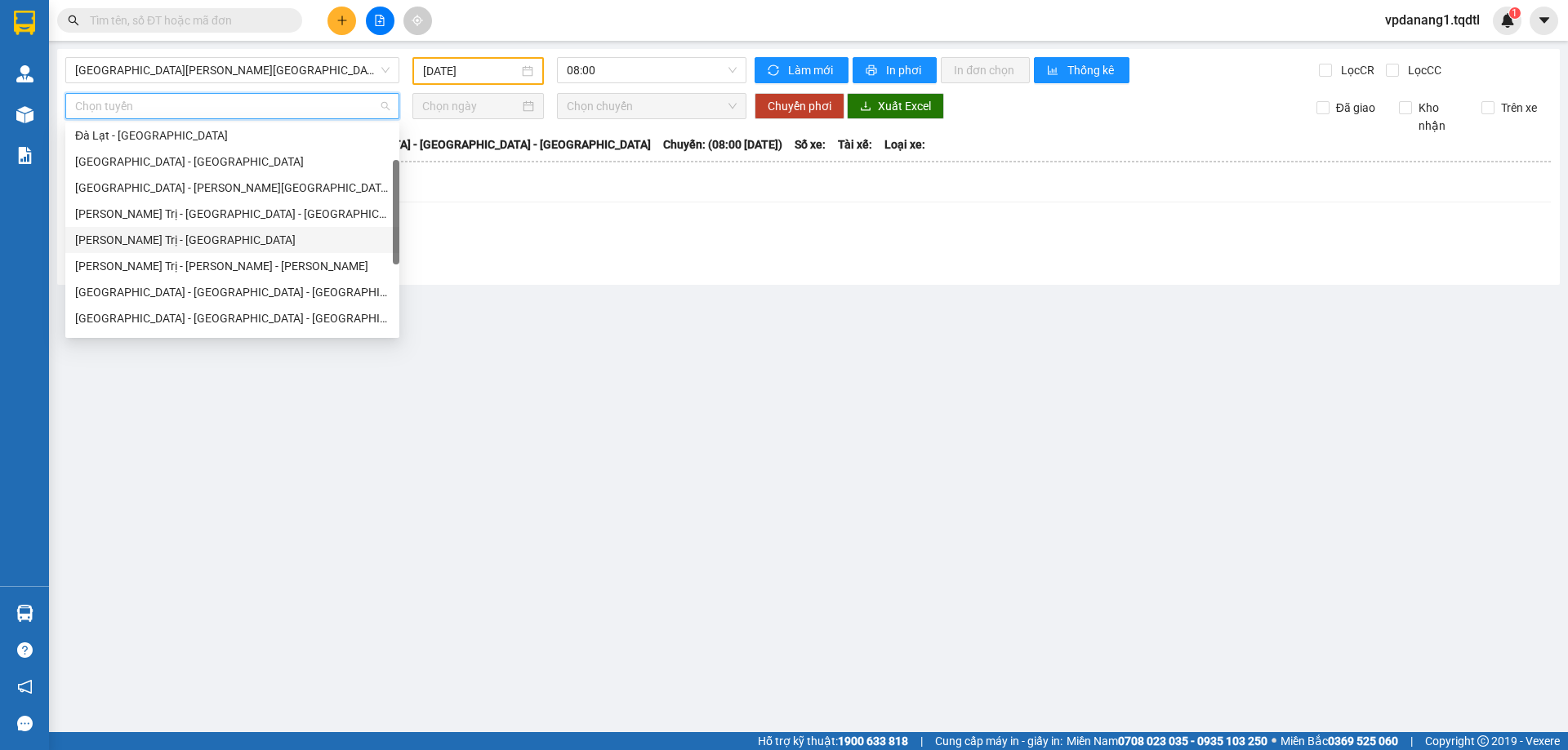
scroll to position [163, 0]
click at [270, 265] on div "[GEOGRAPHIC_DATA] - [GEOGRAPHIC_DATA] - [GEOGRAPHIC_DATA] - [GEOGRAPHIC_DATA]" at bounding box center [231, 262] width 314 height 18
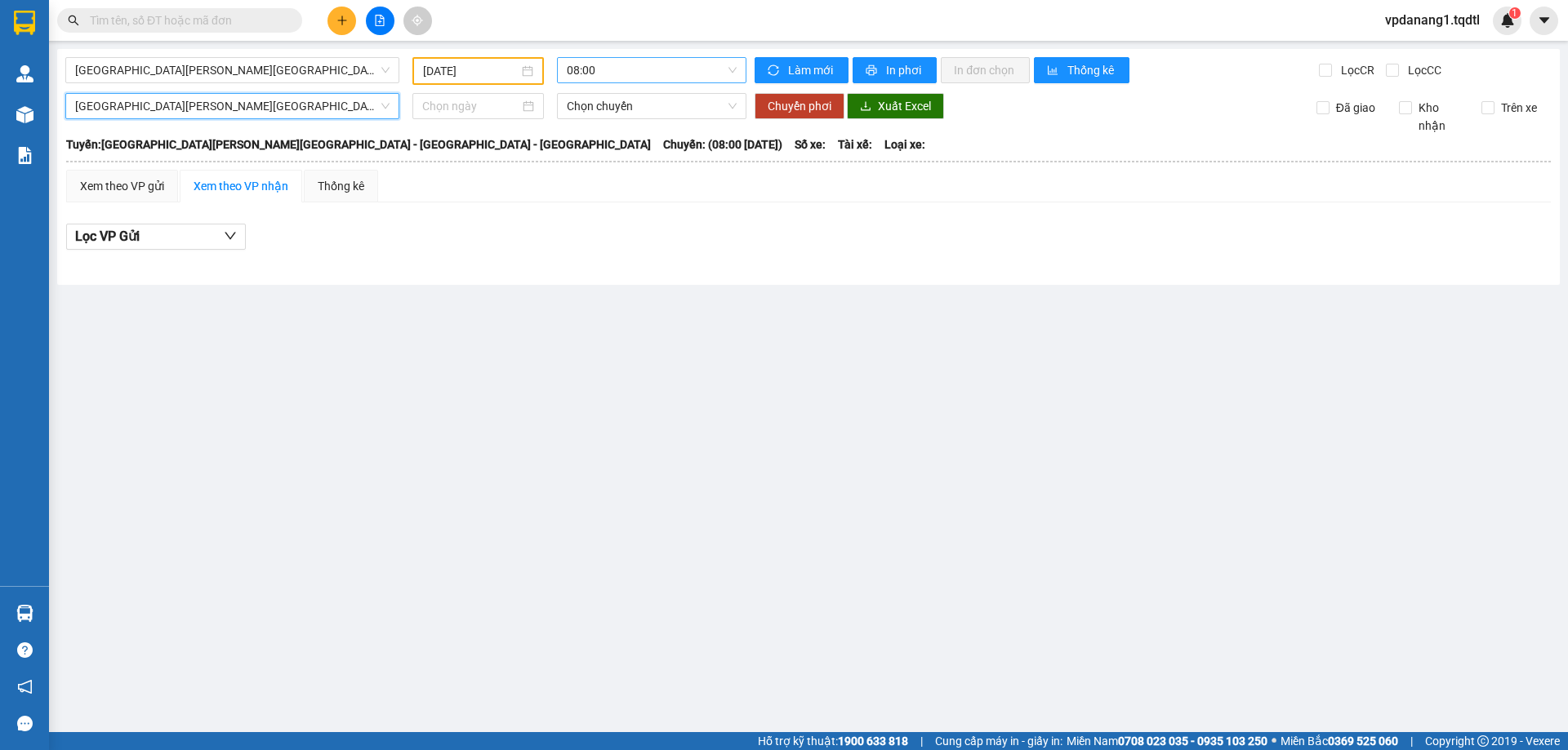
click at [633, 73] on span "08:00" at bounding box center [651, 70] width 170 height 24
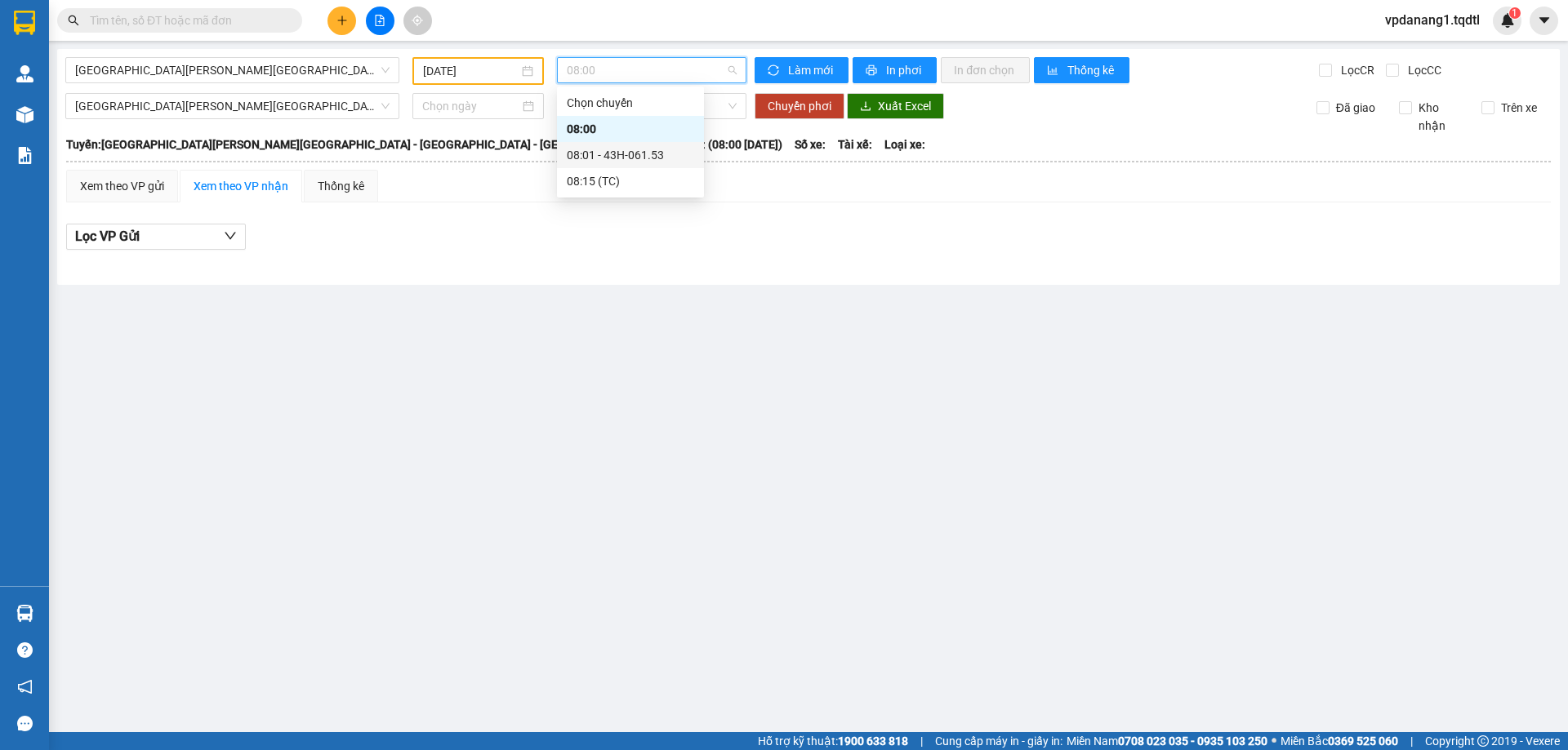
click at [623, 152] on div "08:01 - 43H-061.53" at bounding box center [630, 155] width 127 height 18
